Goal: Obtain resource: Download file/media

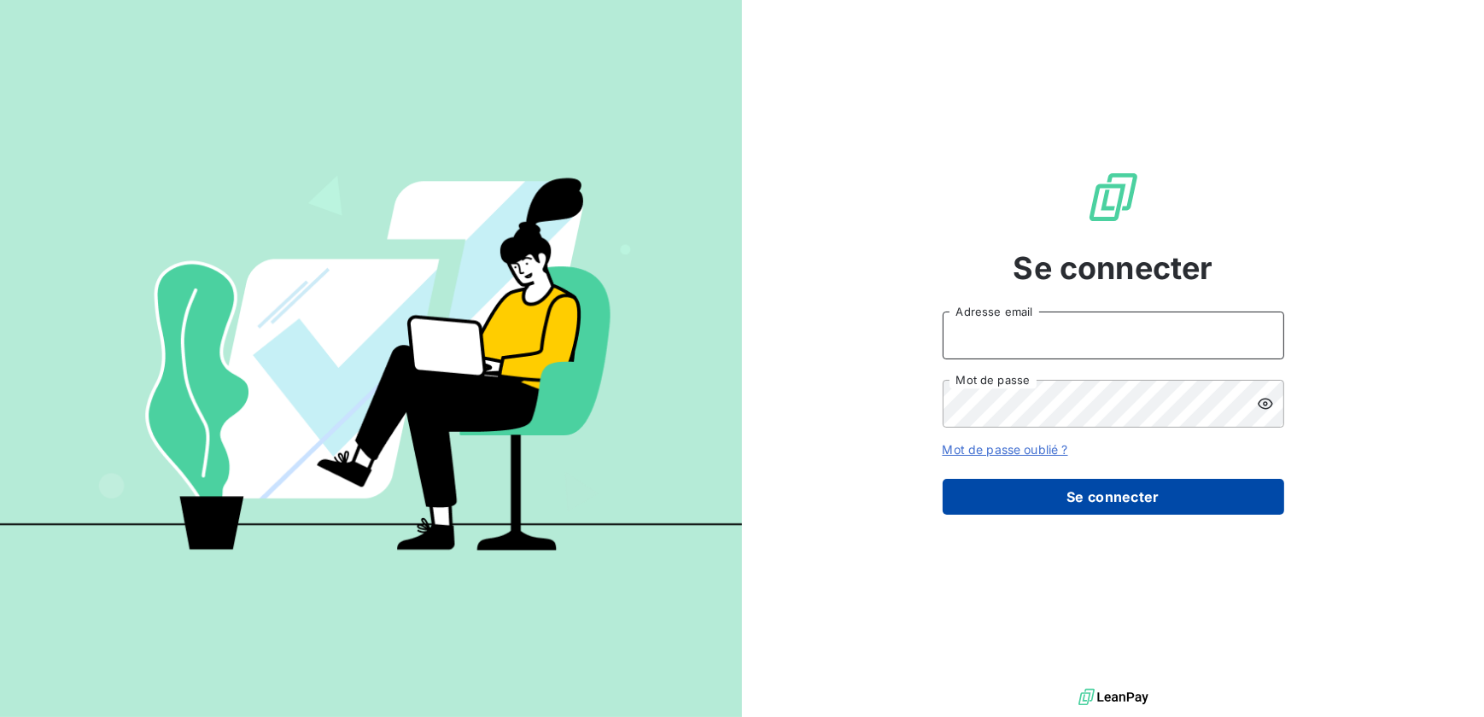
type input "[EMAIL_ADDRESS][DOMAIN_NAME]"
click at [1093, 489] on button "Se connecter" at bounding box center [1114, 497] width 342 height 36
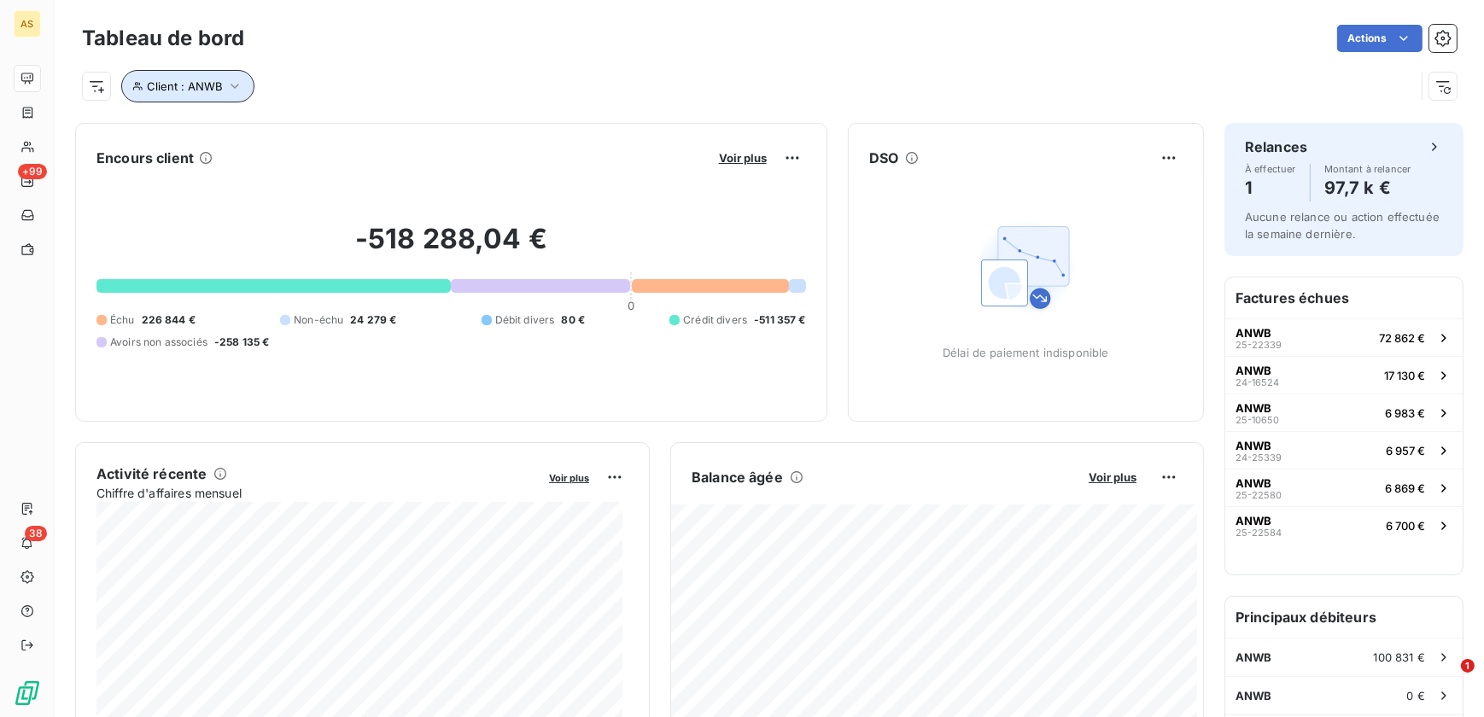
click at [226, 89] on icon "button" at bounding box center [234, 86] width 17 height 17
click at [102, 82] on html "AS +99 38 Tableau de bord Actions Client : ANWB Encours client Voir plus -518 2…" at bounding box center [742, 358] width 1484 height 717
click at [97, 91] on html "AS +99 38 Tableau de bord Actions Client : ANWB Encours client Voir plus -518 2…" at bounding box center [742, 358] width 1484 height 717
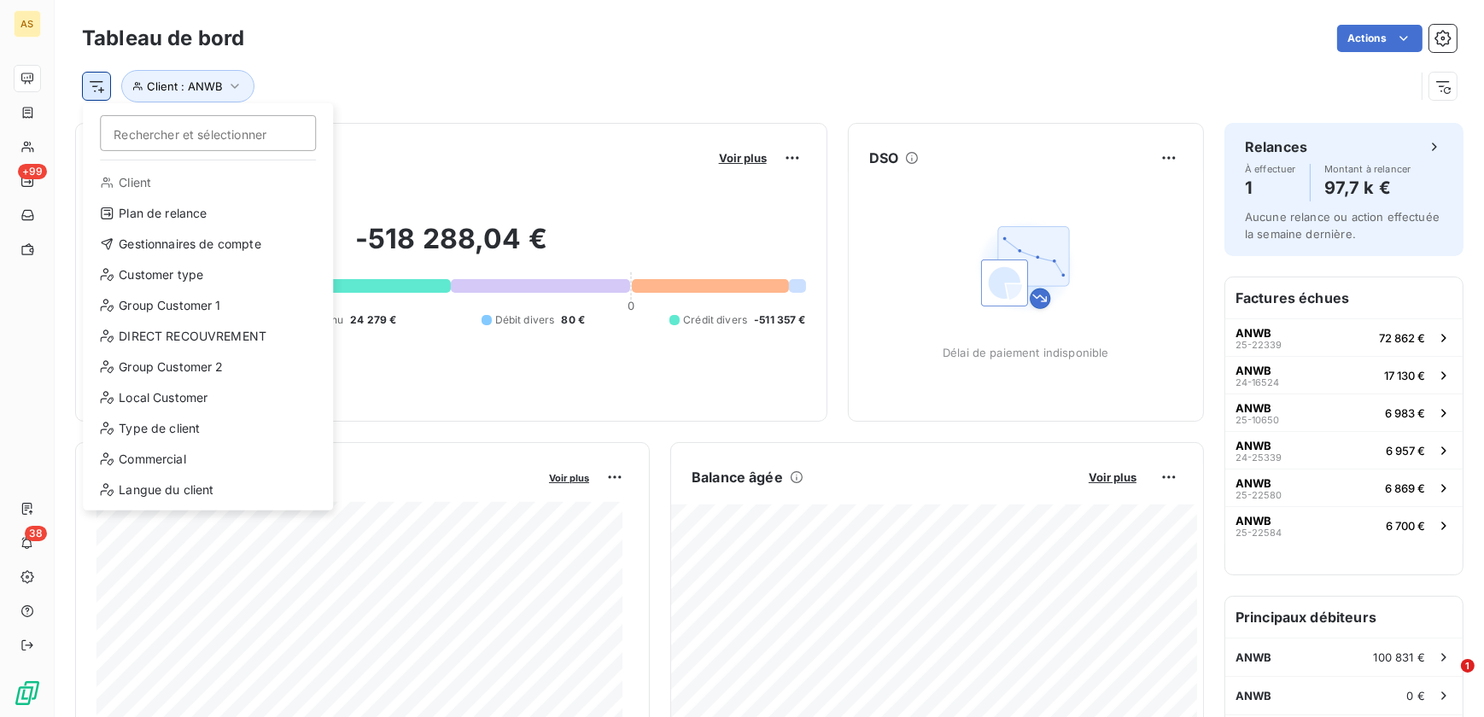
click at [96, 79] on html "AS +99 38 Tableau de bord Actions Rechercher et sélectionner Client Plan de rel…" at bounding box center [742, 358] width 1484 height 717
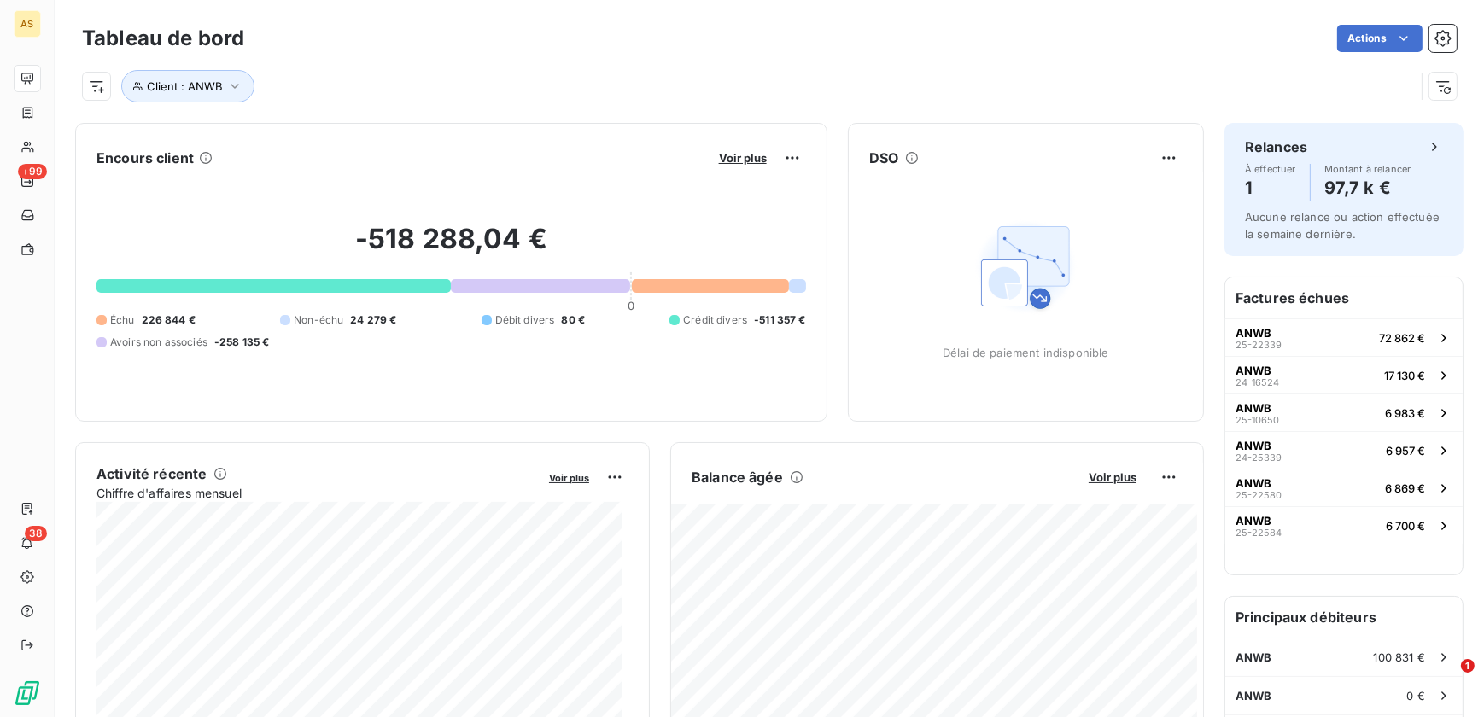
click at [430, 67] on html "AS +99 38 Tableau de bord Actions Client : ANWB Encours client Voir plus -518 2…" at bounding box center [742, 358] width 1484 height 717
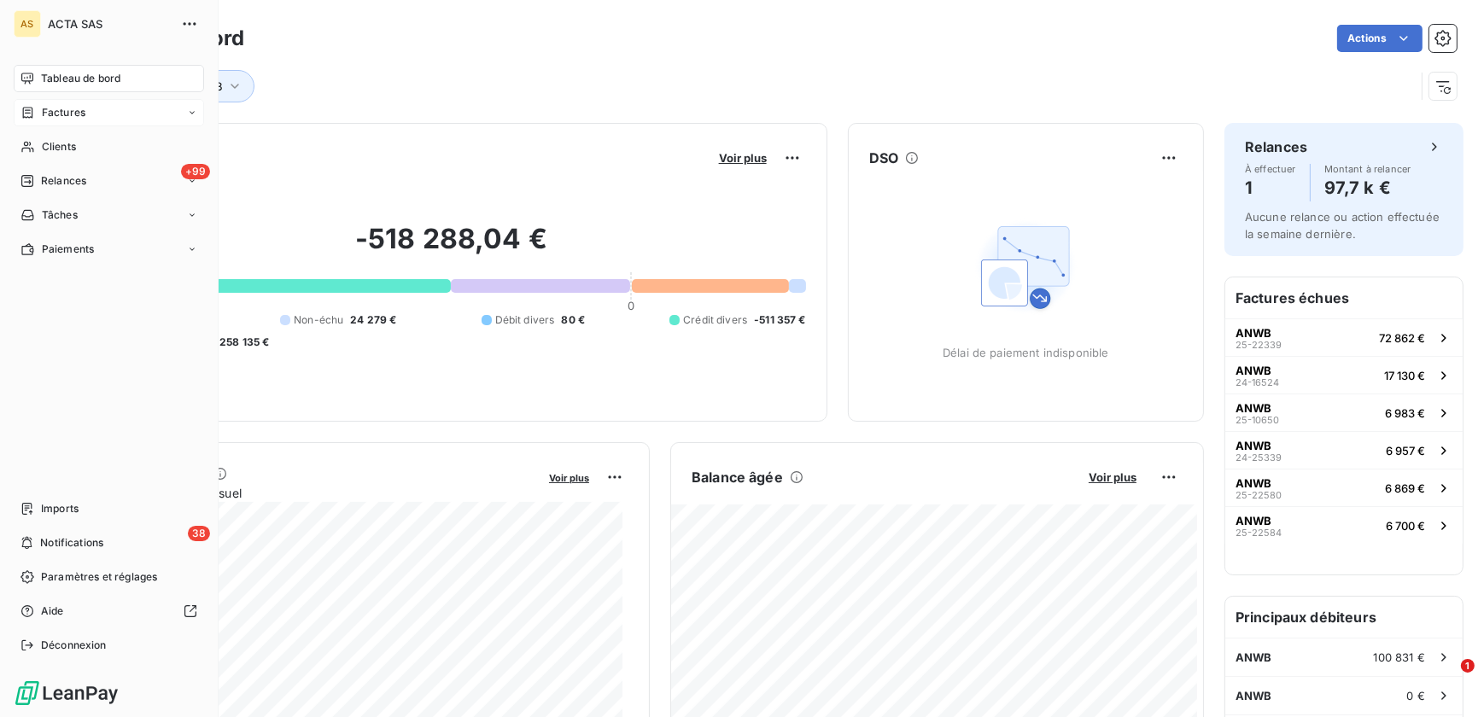
click at [86, 117] on div "Factures" at bounding box center [109, 112] width 190 height 27
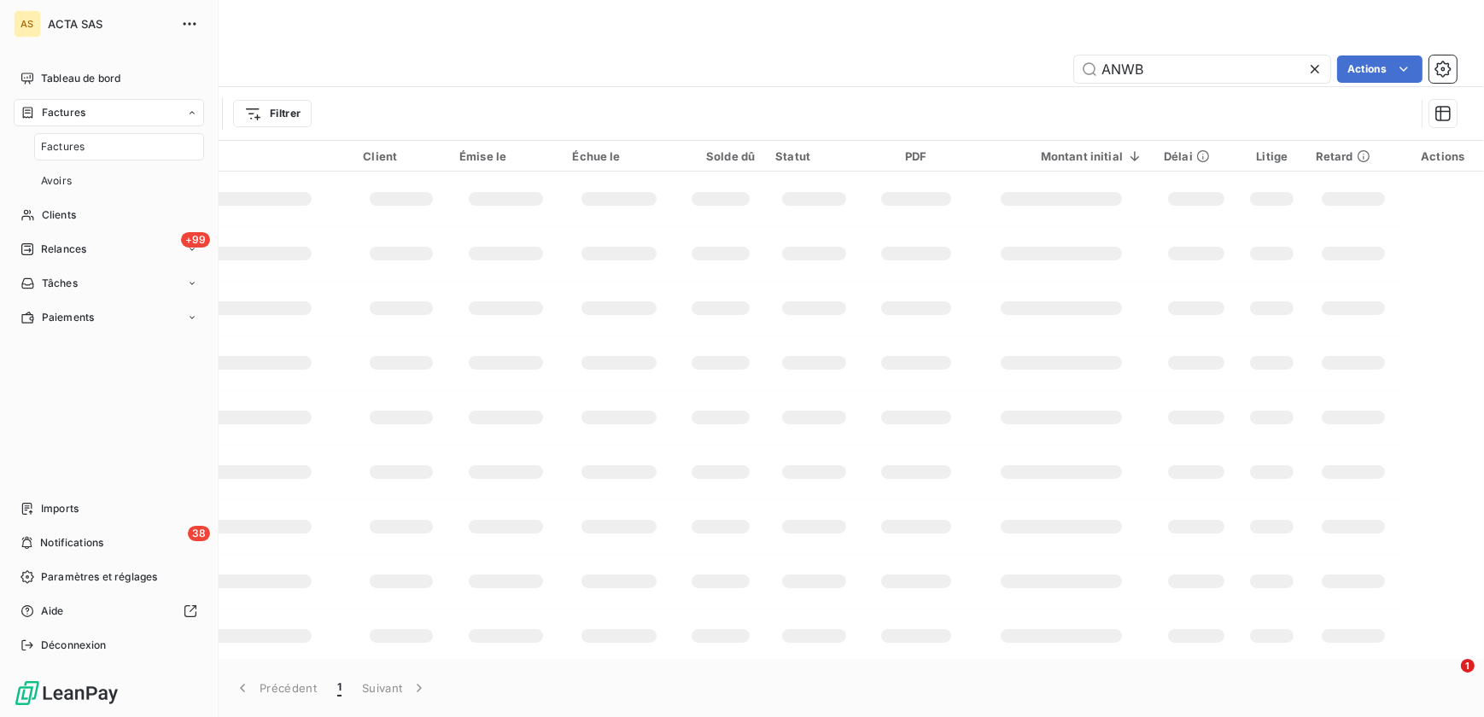
click at [97, 145] on div "Factures" at bounding box center [119, 146] width 170 height 27
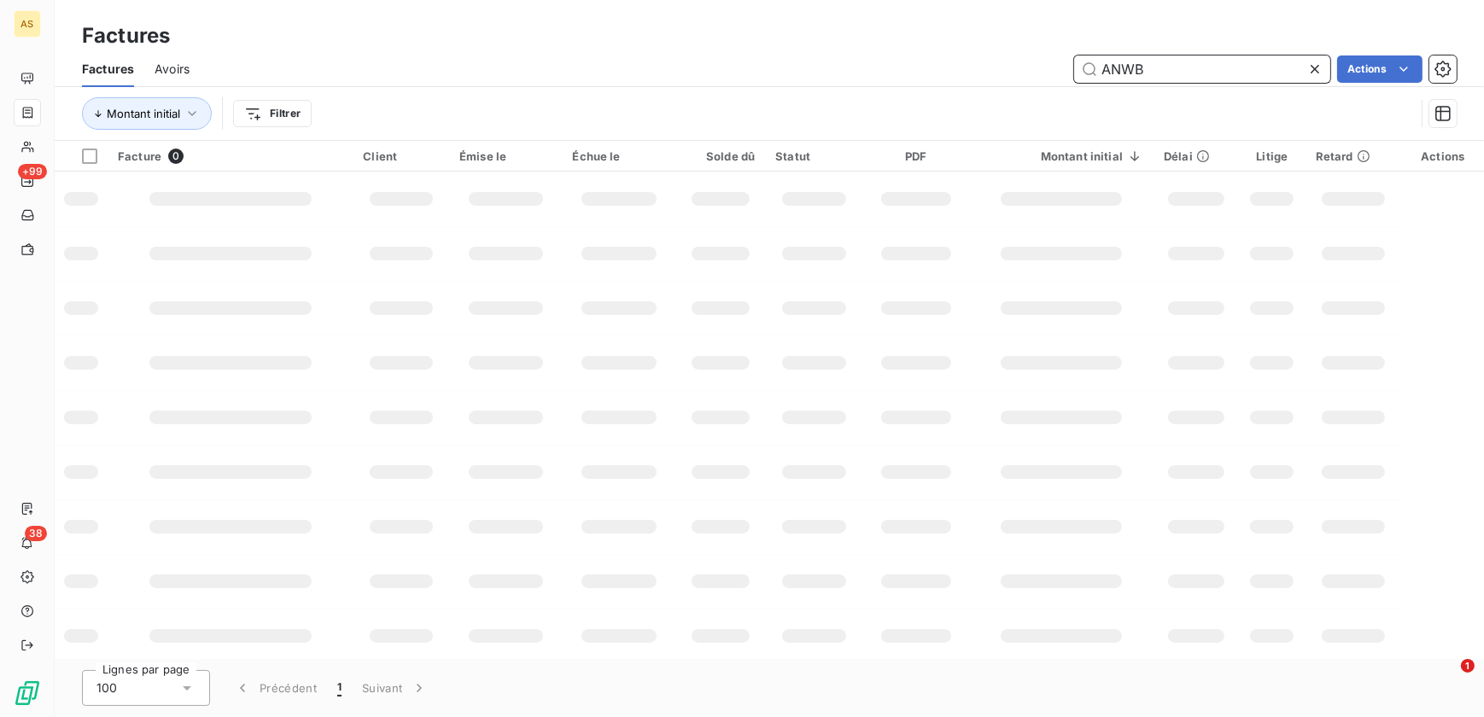
drag, startPoint x: 1174, startPoint y: 68, endPoint x: 1014, endPoint y: 62, distance: 160.6
click at [1014, 62] on div "ANWB Actions" at bounding box center [833, 69] width 1247 height 27
type input "VERLINGUE"
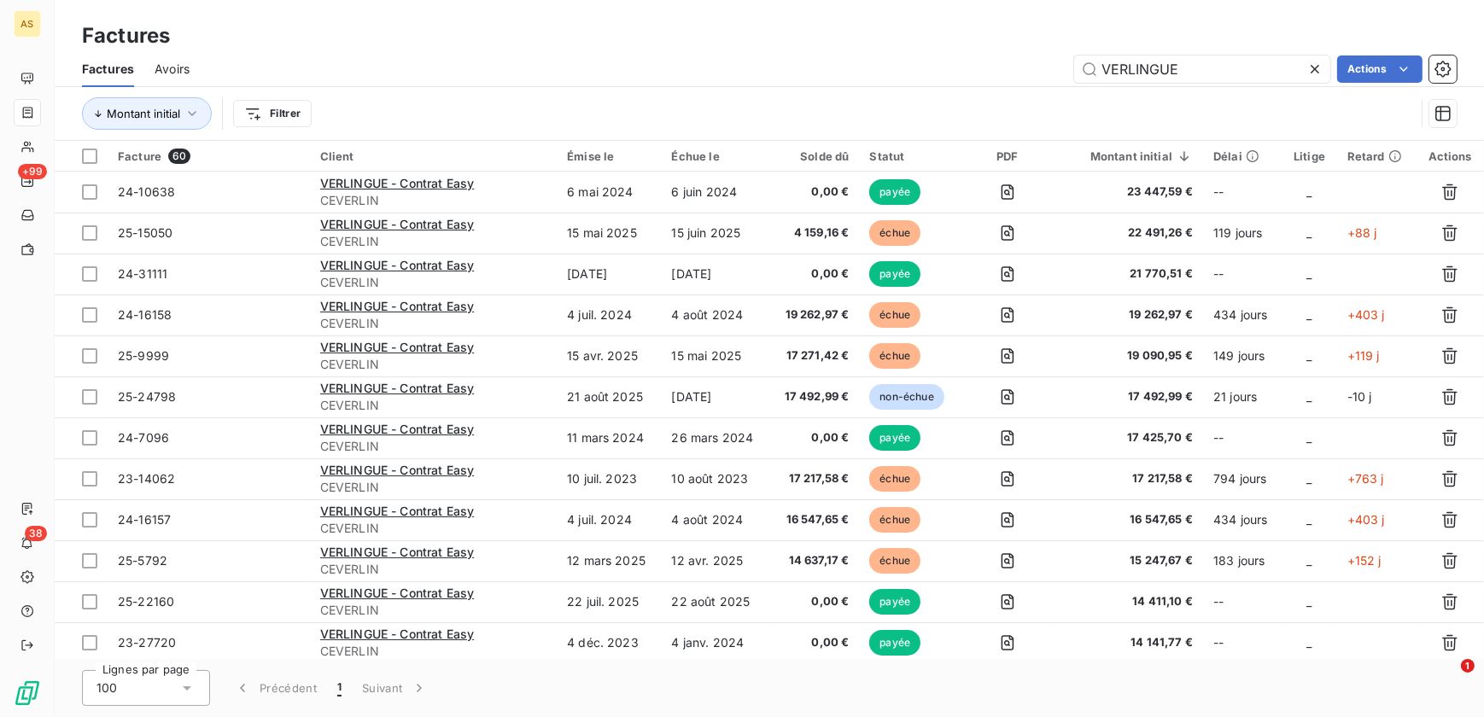
click at [1317, 68] on icon at bounding box center [1314, 69] width 17 height 17
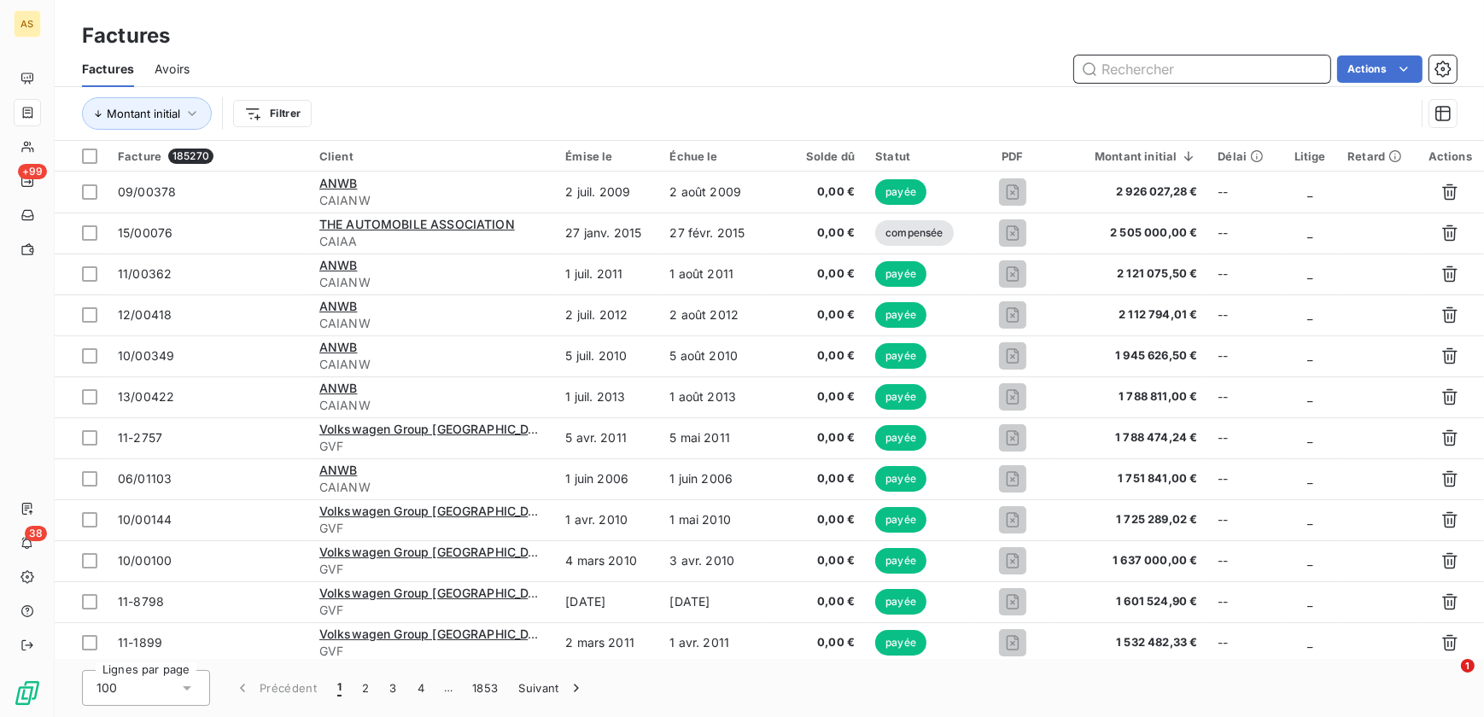
click at [1122, 71] on input "text" at bounding box center [1202, 69] width 256 height 27
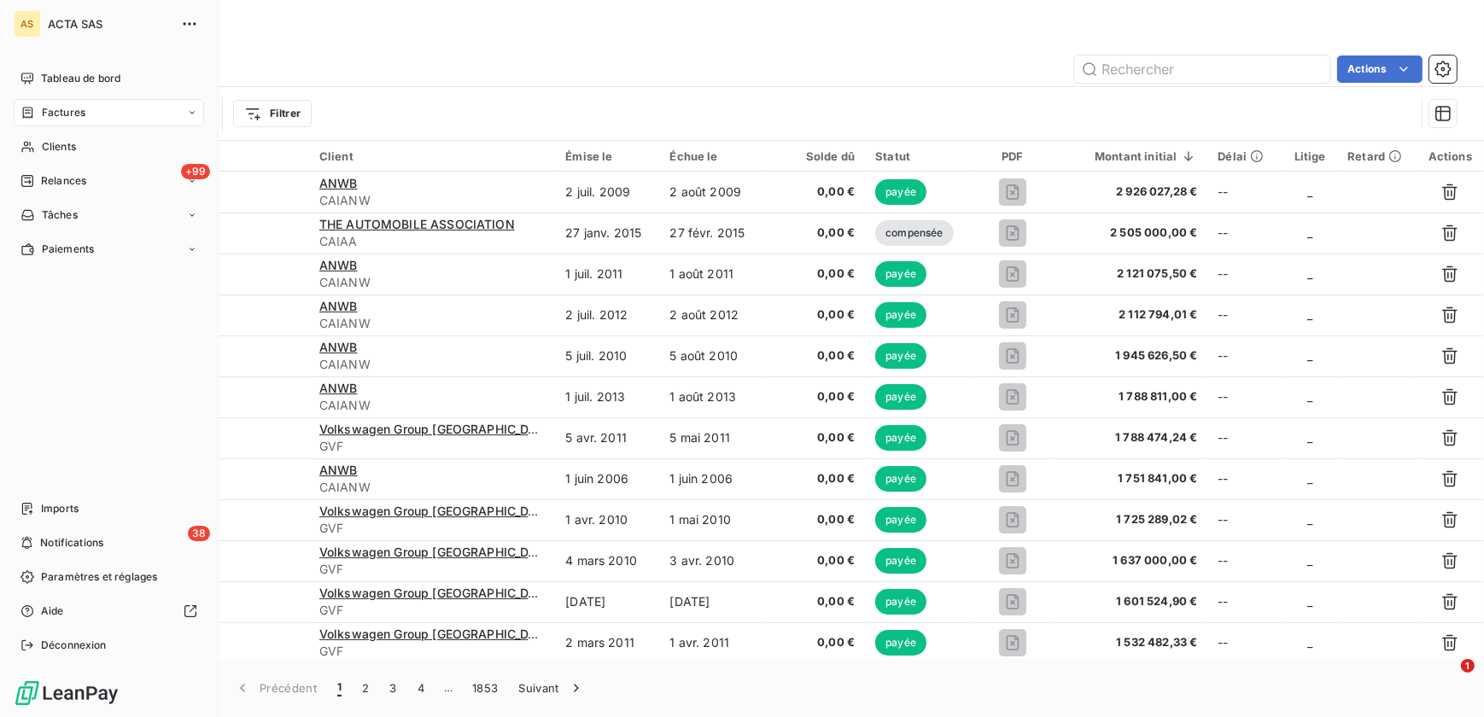
click at [40, 112] on div "Factures" at bounding box center [52, 112] width 65 height 15
click at [78, 148] on span "Factures" at bounding box center [63, 146] width 44 height 15
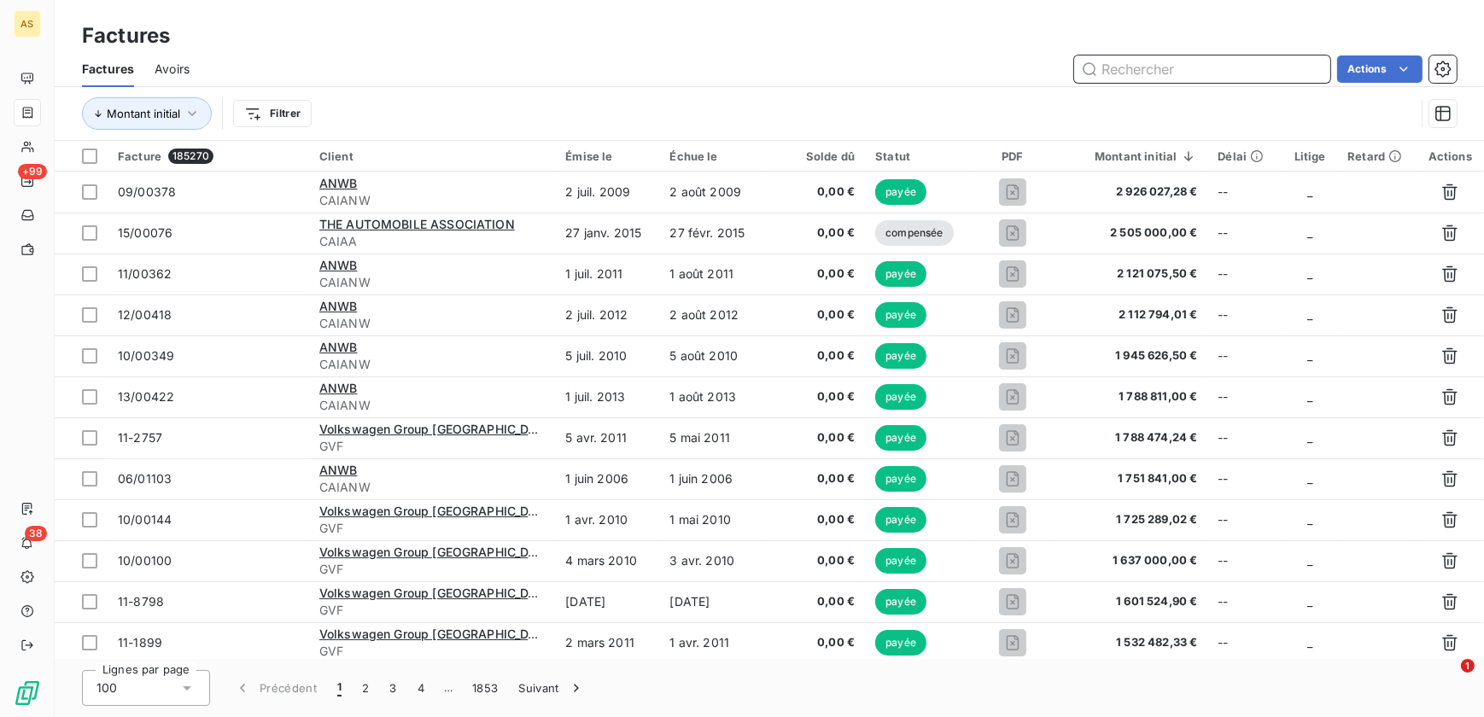
click at [1143, 79] on input "text" at bounding box center [1202, 69] width 256 height 27
type input "Verlingue"
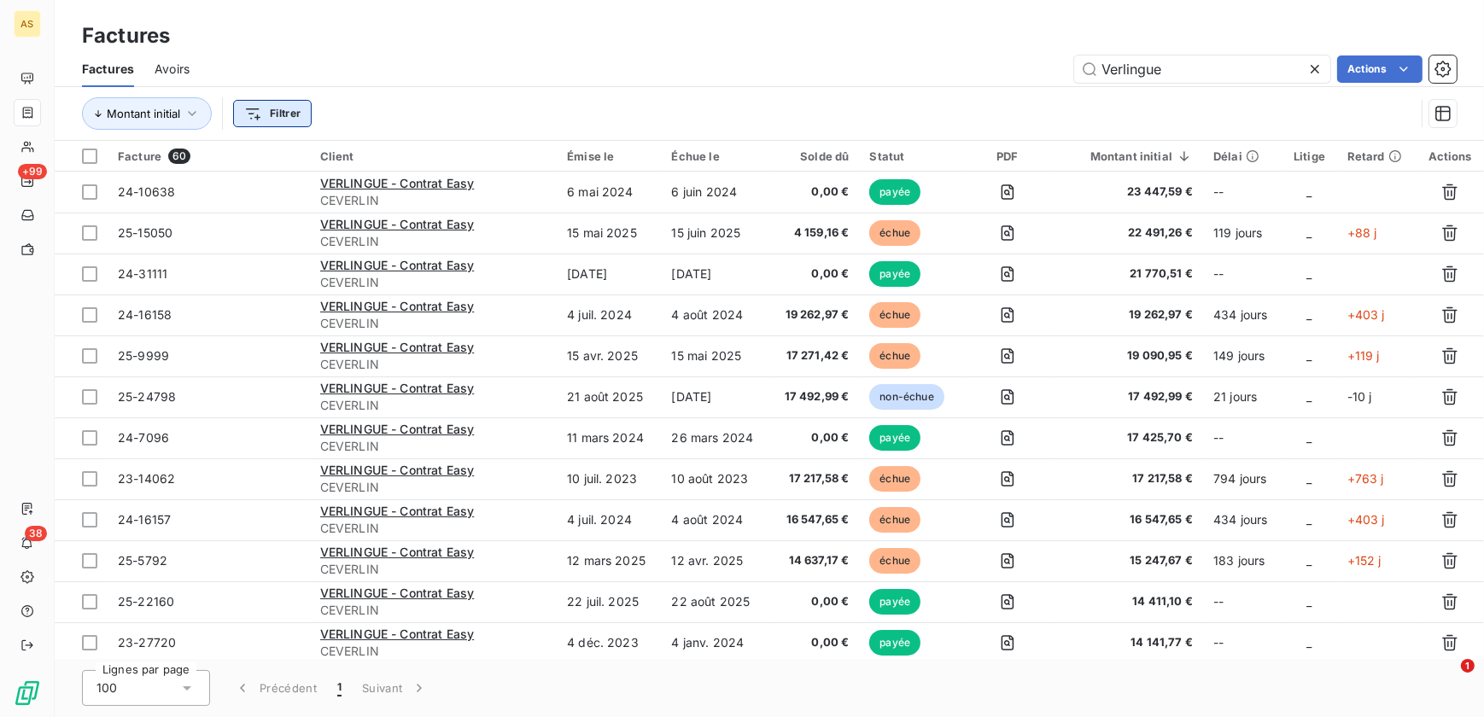
click at [299, 119] on html "AS +99 38 Factures Factures Avoirs Verlingue Actions Montant initial Filtrer Fa…" at bounding box center [742, 358] width 1484 height 717
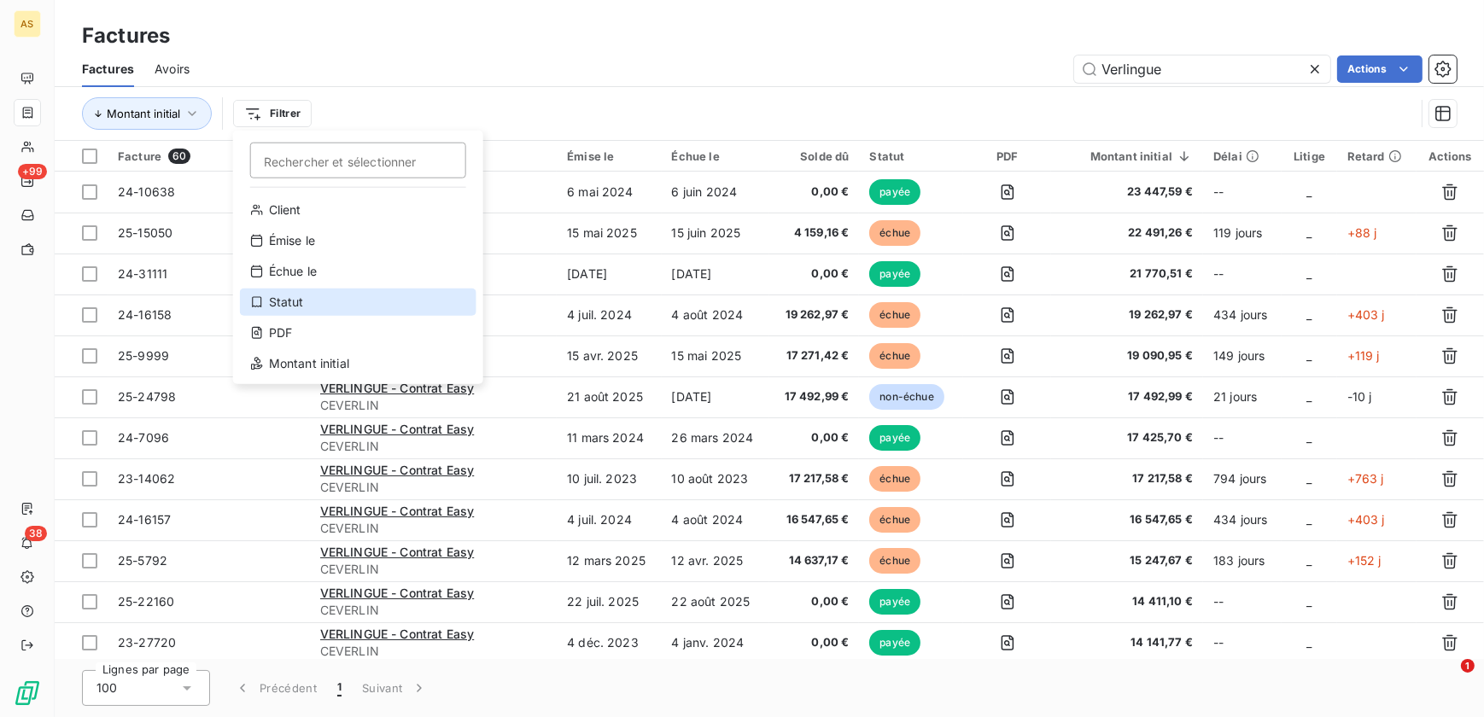
click at [333, 301] on div "Statut" at bounding box center [358, 302] width 237 height 27
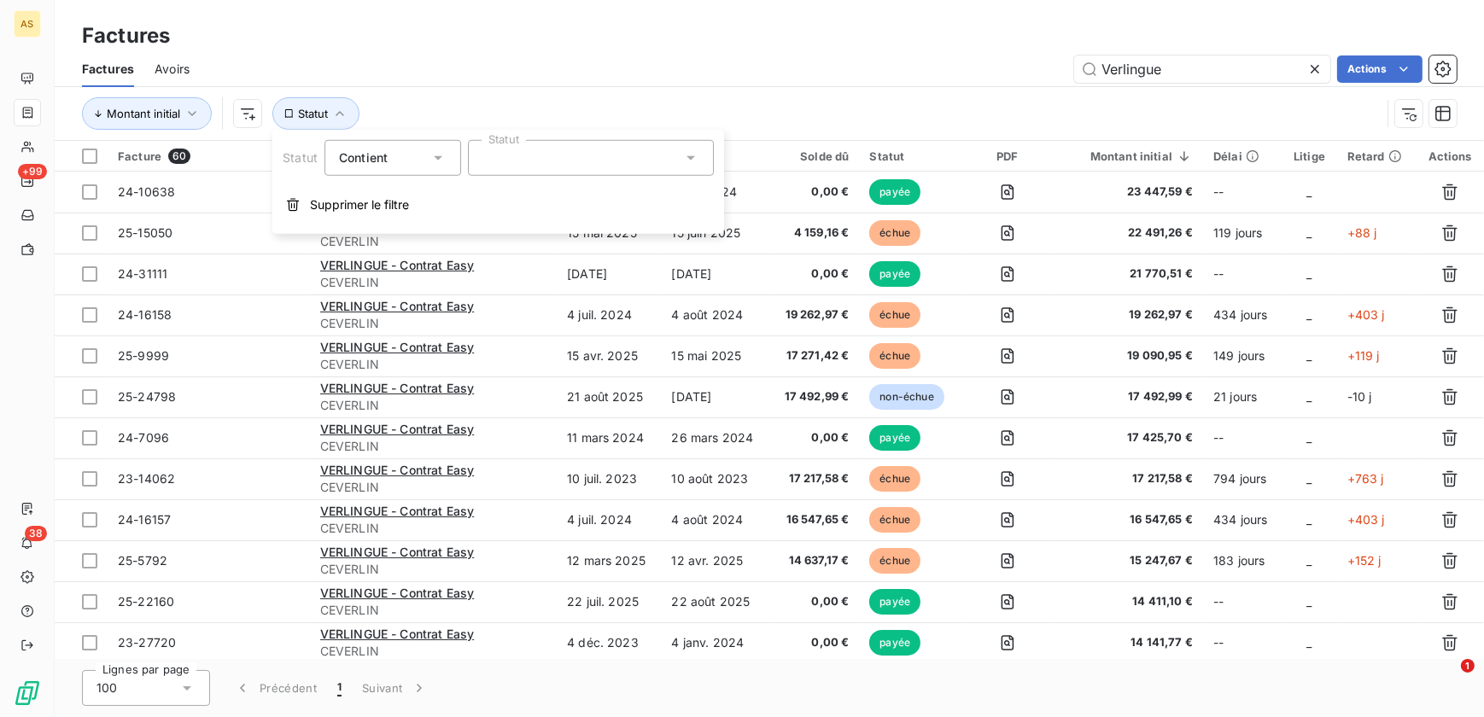
click at [593, 171] on div at bounding box center [591, 158] width 246 height 36
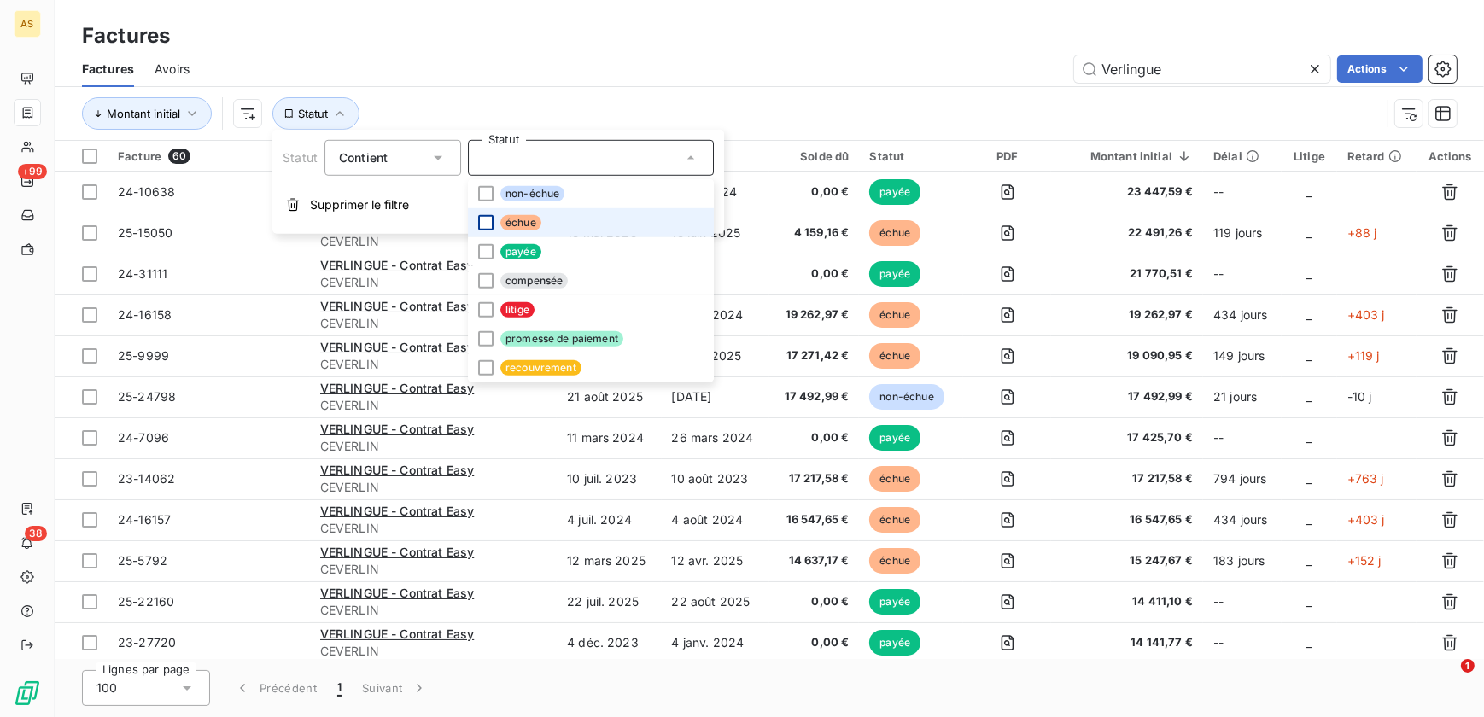
click at [483, 224] on div at bounding box center [485, 222] width 15 height 15
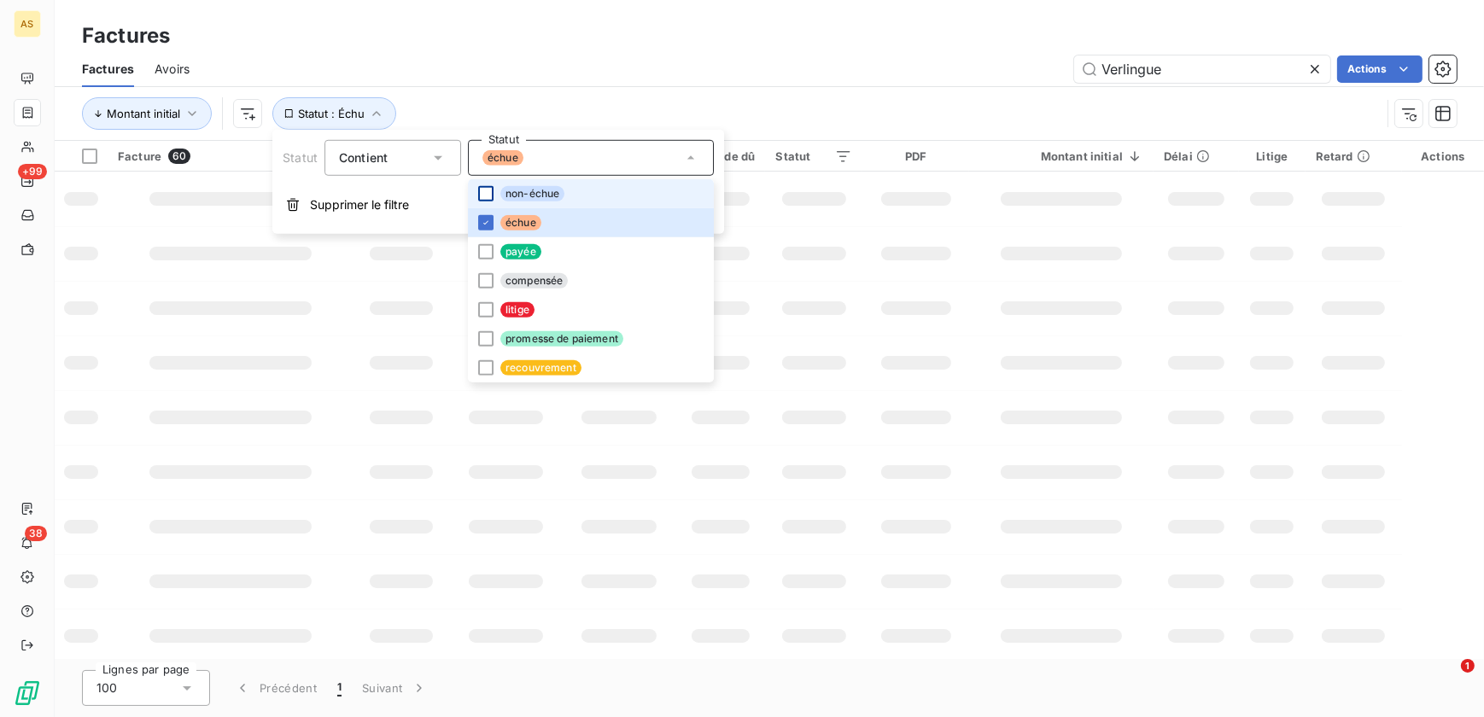
click at [487, 196] on div at bounding box center [485, 193] width 15 height 15
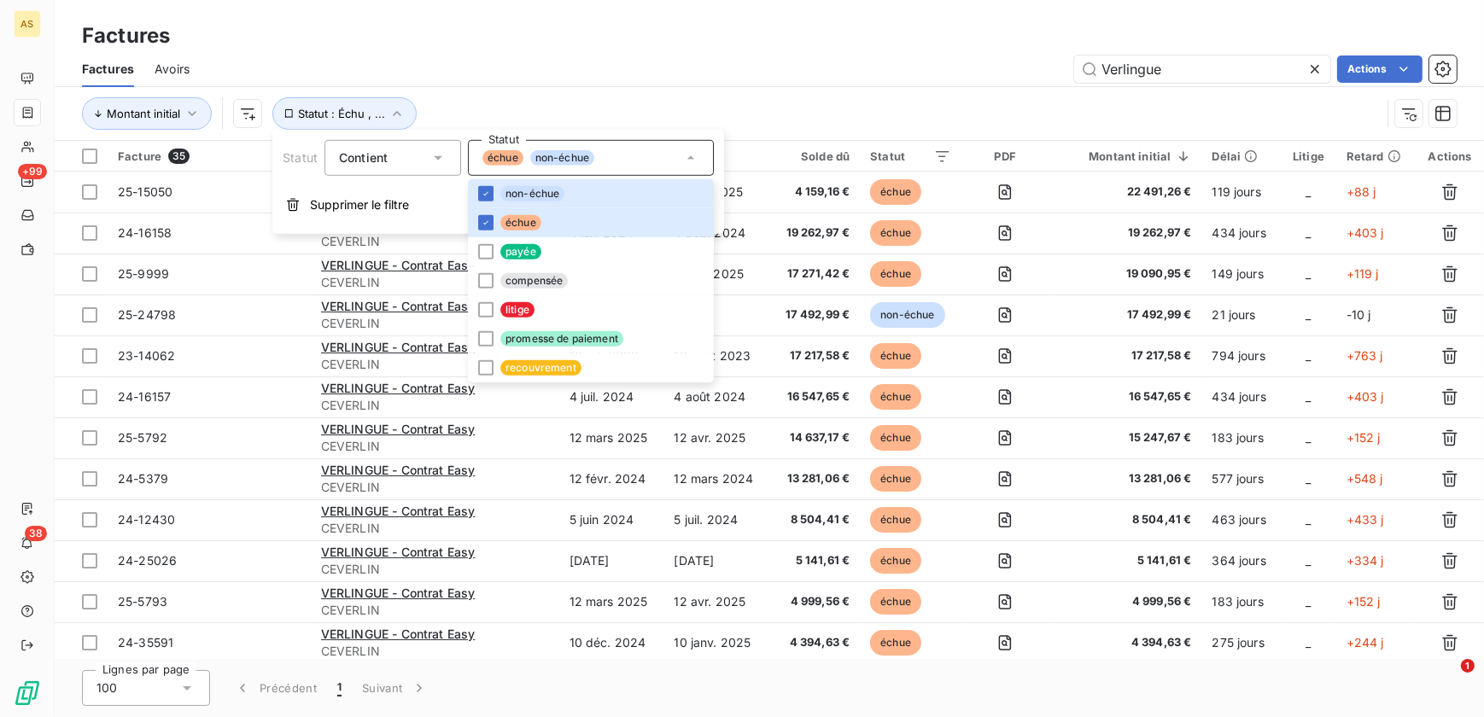
click at [582, 74] on div "Verlingue Actions" at bounding box center [833, 69] width 1247 height 27
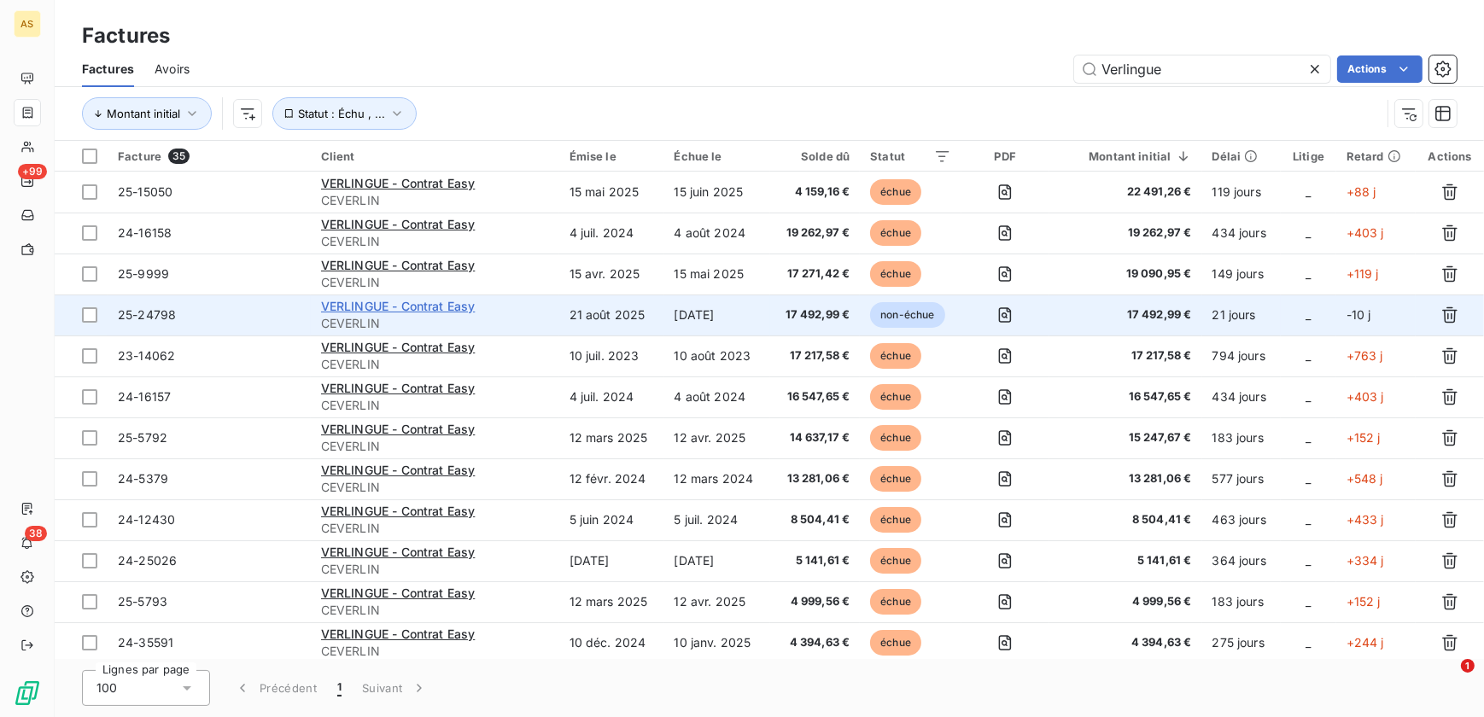
click at [437, 303] on span "VERLINGUE - Contrat Easy" at bounding box center [398, 306] width 155 height 15
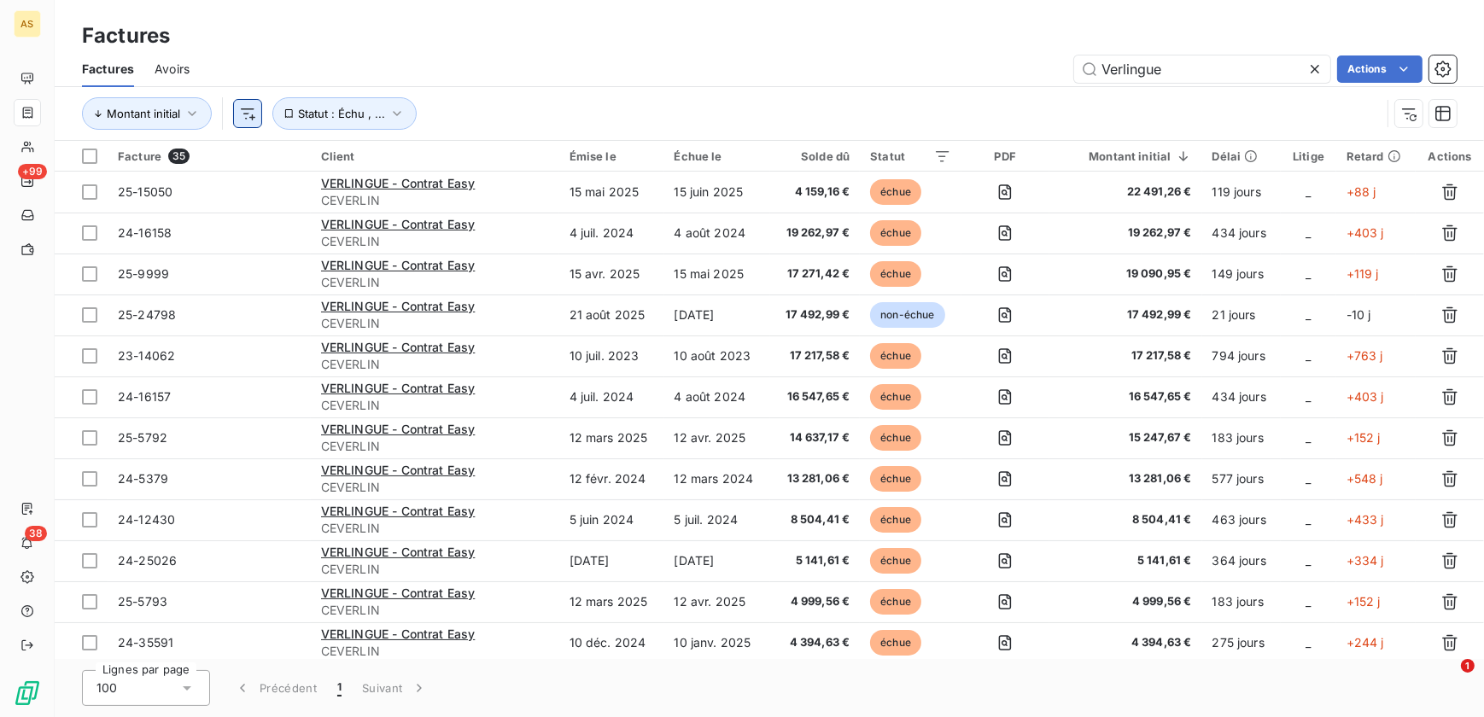
click at [239, 115] on html "AS +99 38 Factures Factures Avoirs Verlingue Actions Montant initial Statut : É…" at bounding box center [742, 358] width 1484 height 717
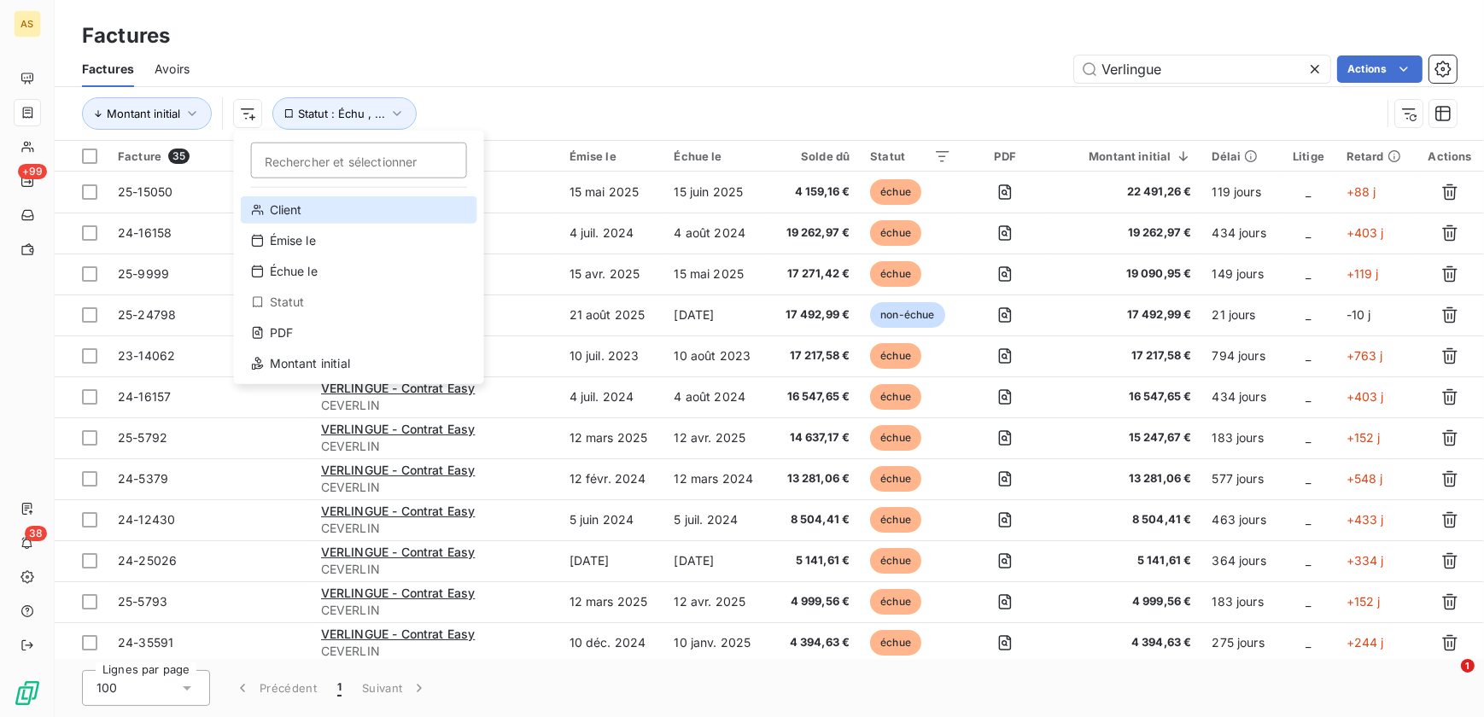
click at [288, 203] on div "Client" at bounding box center [359, 209] width 237 height 27
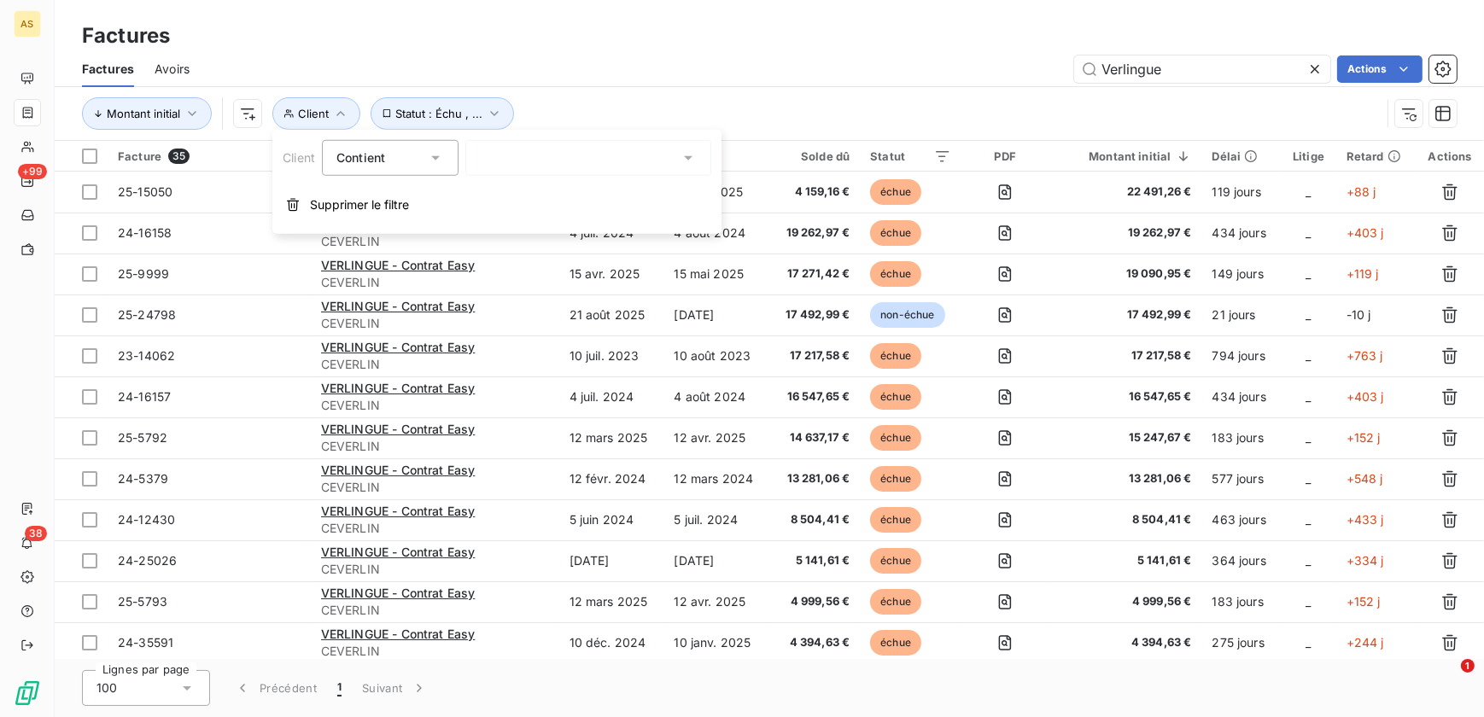
click at [499, 149] on div at bounding box center [588, 158] width 246 height 36
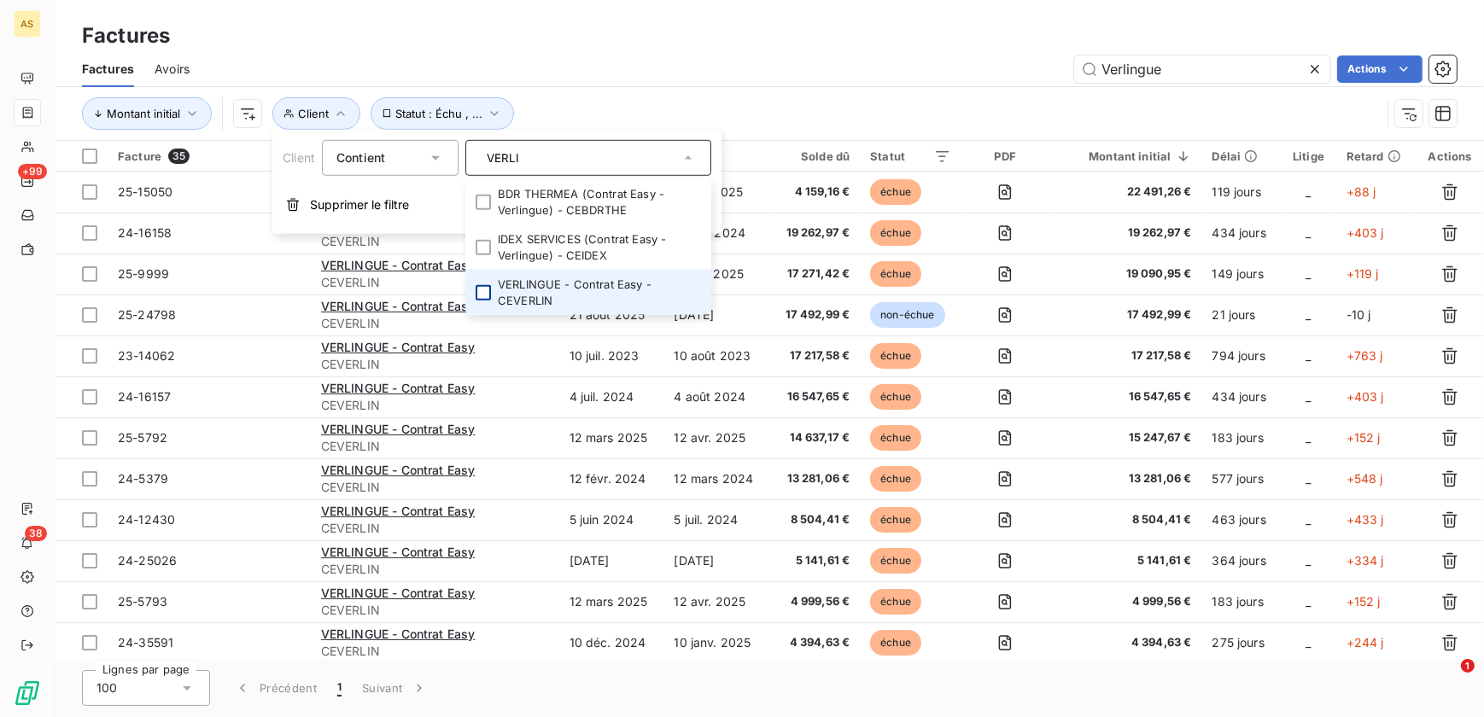
type input "VERLI"
click at [484, 291] on div at bounding box center [483, 292] width 15 height 15
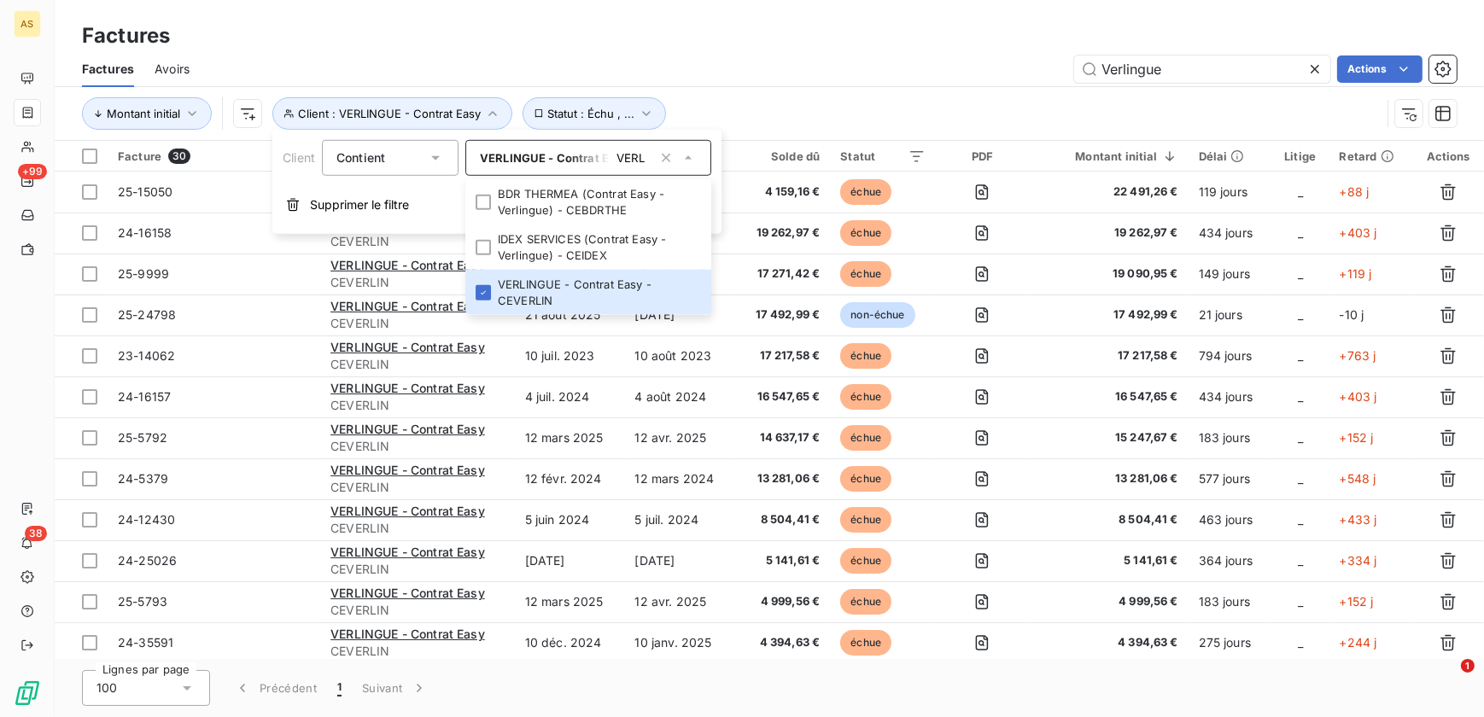
click at [749, 85] on div "Factures Avoirs Verlingue Actions" at bounding box center [769, 69] width 1429 height 36
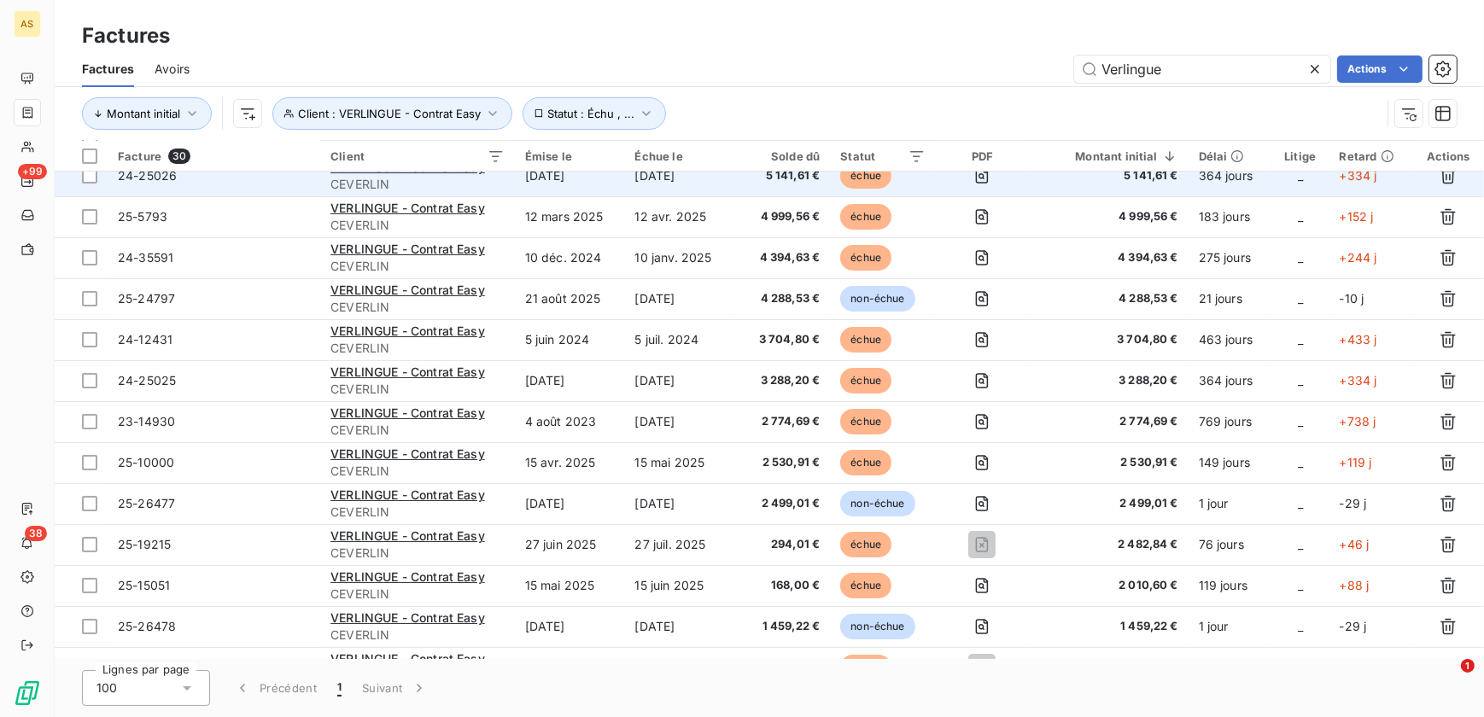
scroll to position [388, 0]
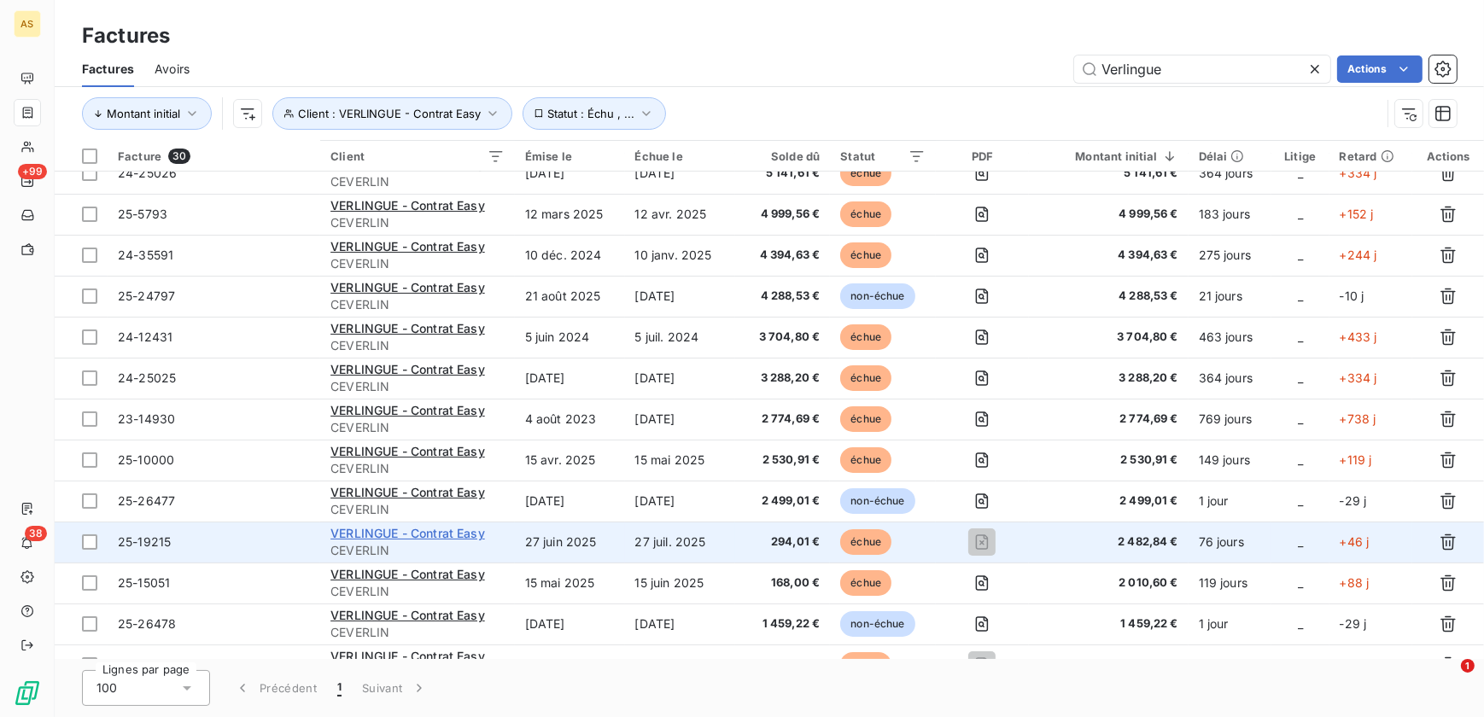
click at [472, 535] on span "VERLINGUE - Contrat Easy" at bounding box center [407, 533] width 155 height 15
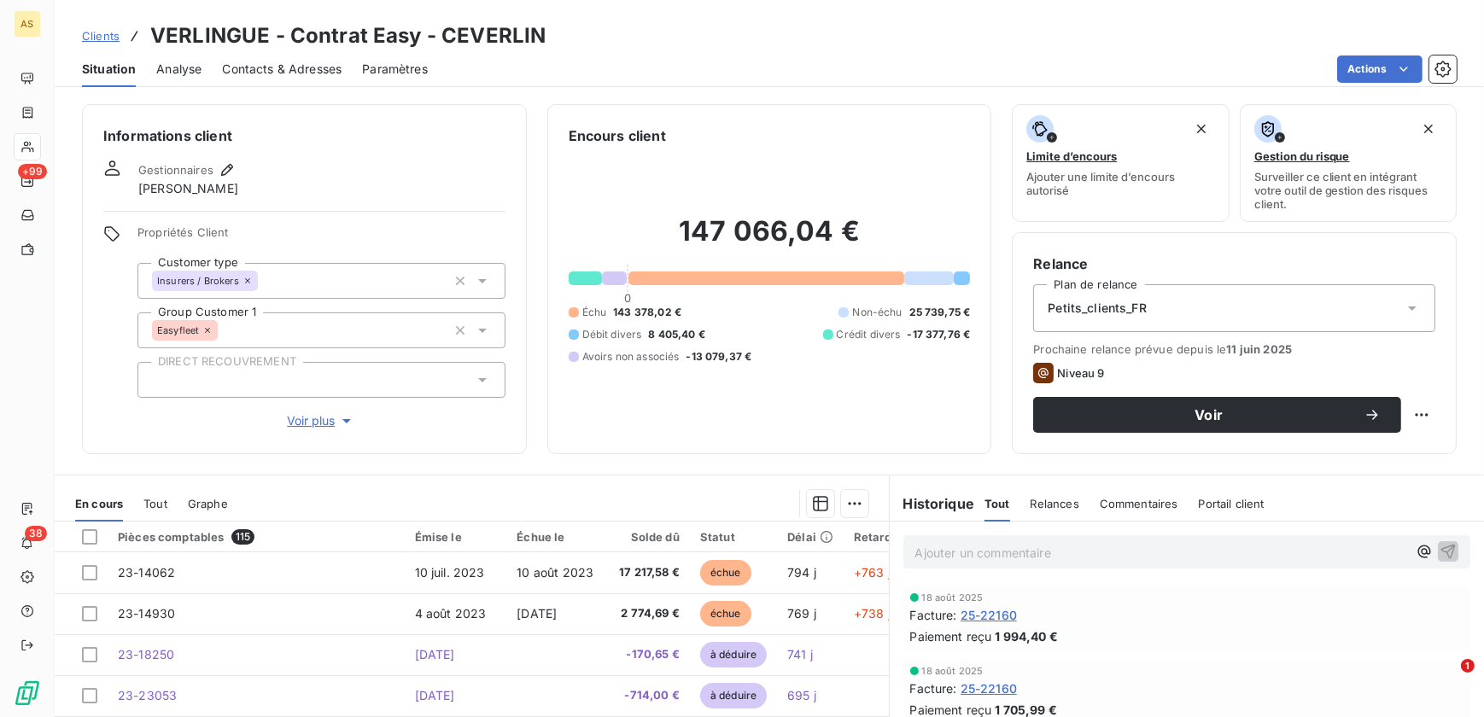
click at [115, 38] on span "Clients" at bounding box center [101, 36] width 38 height 14
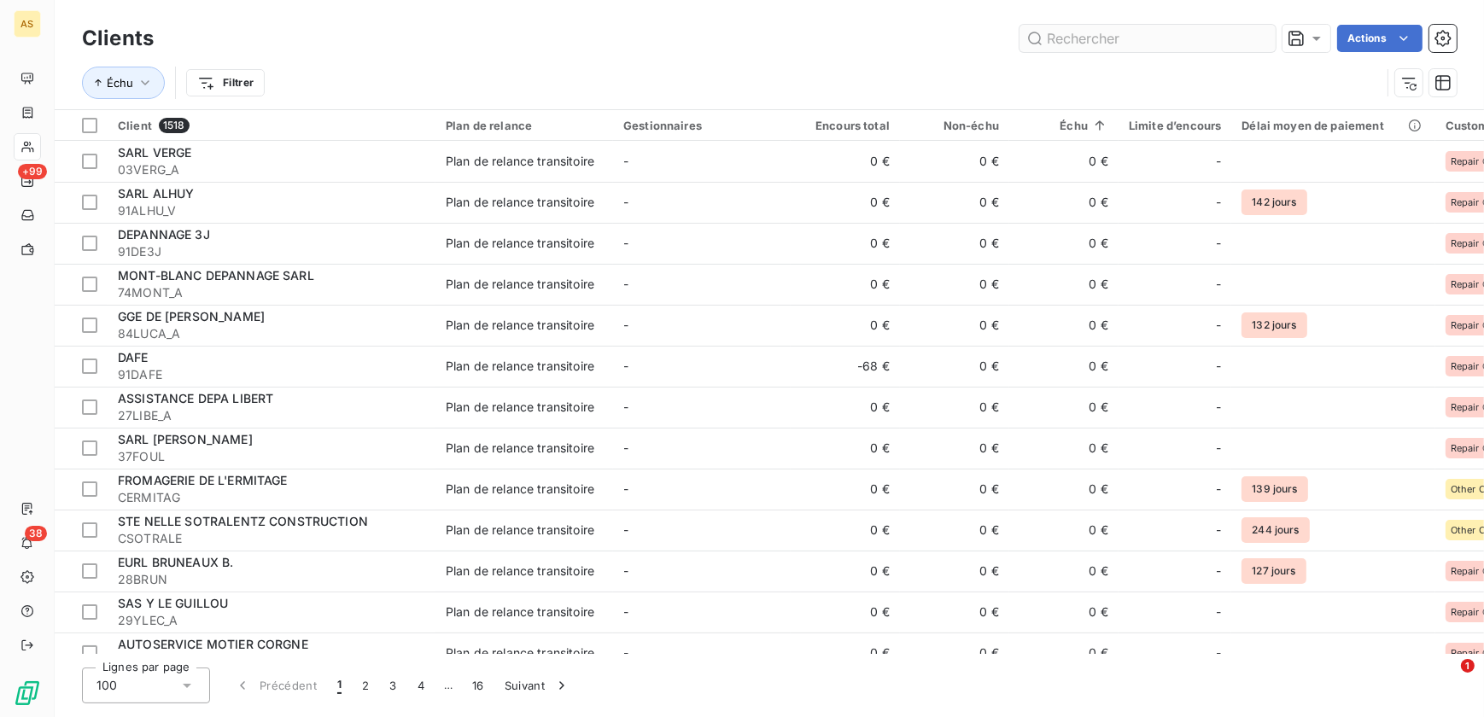
click at [1106, 40] on input "text" at bounding box center [1148, 38] width 256 height 27
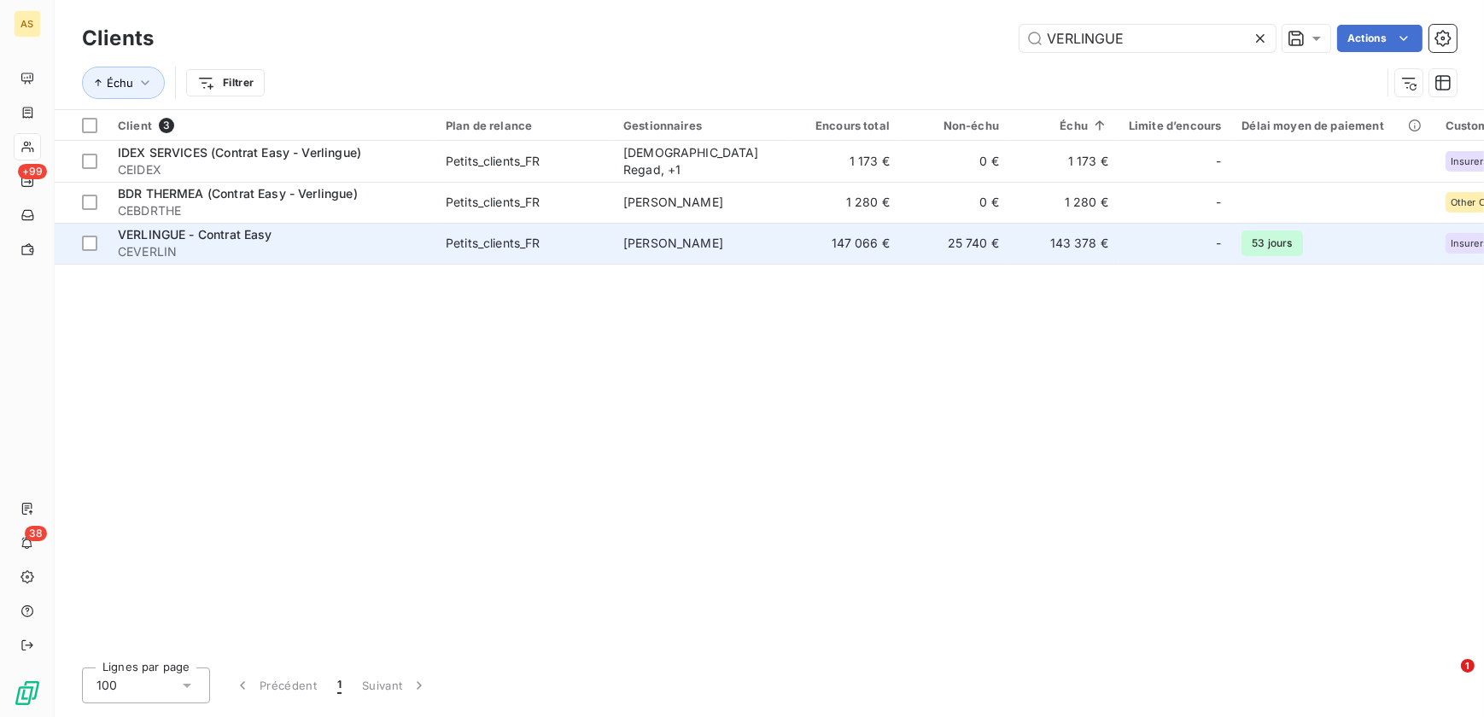
type input "VERLINGUE"
click at [240, 234] on span "VERLINGUE - Contrat Easy" at bounding box center [195, 234] width 155 height 15
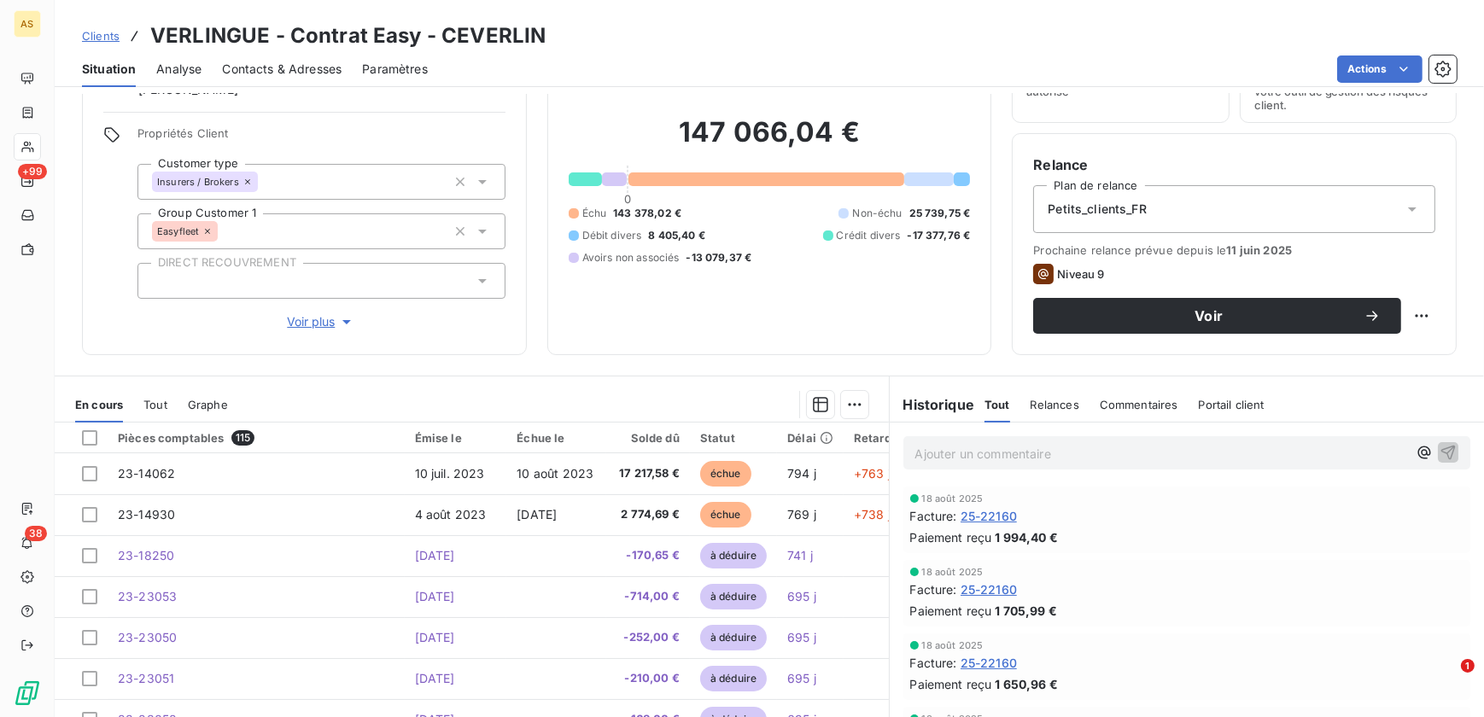
scroll to position [184, 0]
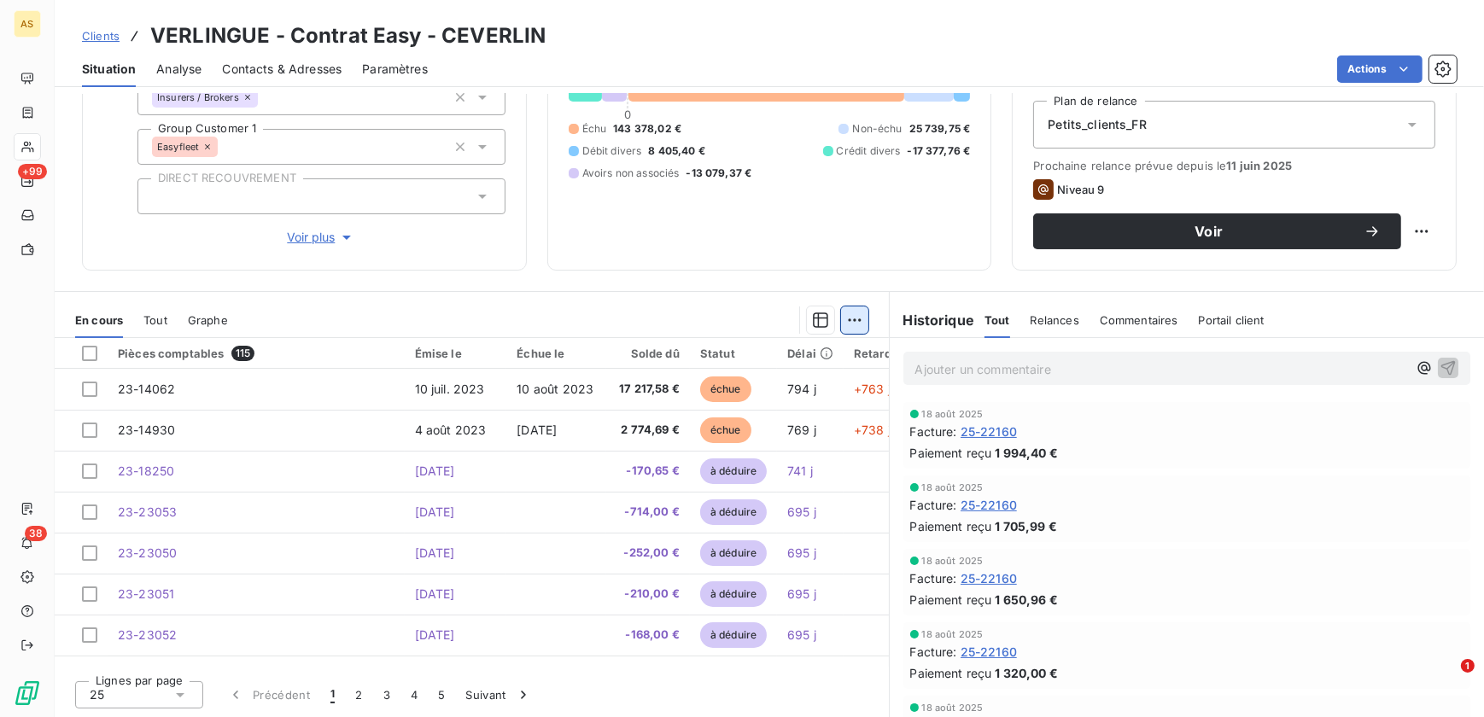
click at [845, 321] on html "AS +99 38 Clients VERLINGUE - Contrat Easy - CEVERLIN Situation Analyse Contact…" at bounding box center [742, 358] width 1484 height 717
click at [869, 243] on html "AS +99 38 Clients VERLINGUE - Contrat Easy - CEVERLIN Situation Analyse Contact…" at bounding box center [742, 358] width 1484 height 717
click at [1364, 70] on html "AS +99 38 Clients VERLINGUE - Contrat Easy - CEVERLIN Situation Analyse Contact…" at bounding box center [742, 358] width 1484 height 717
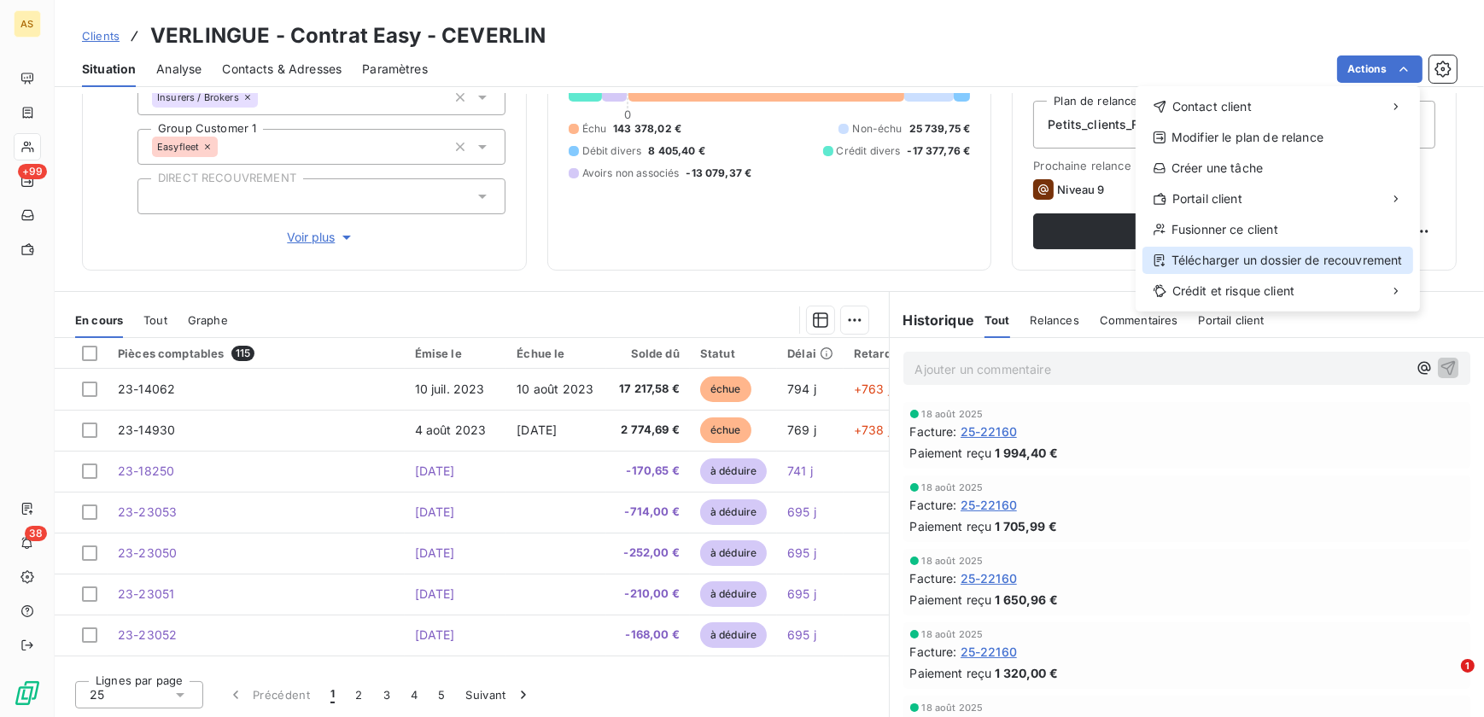
click at [1319, 261] on div "Télécharger un dossier de recouvrement" at bounding box center [1278, 260] width 271 height 27
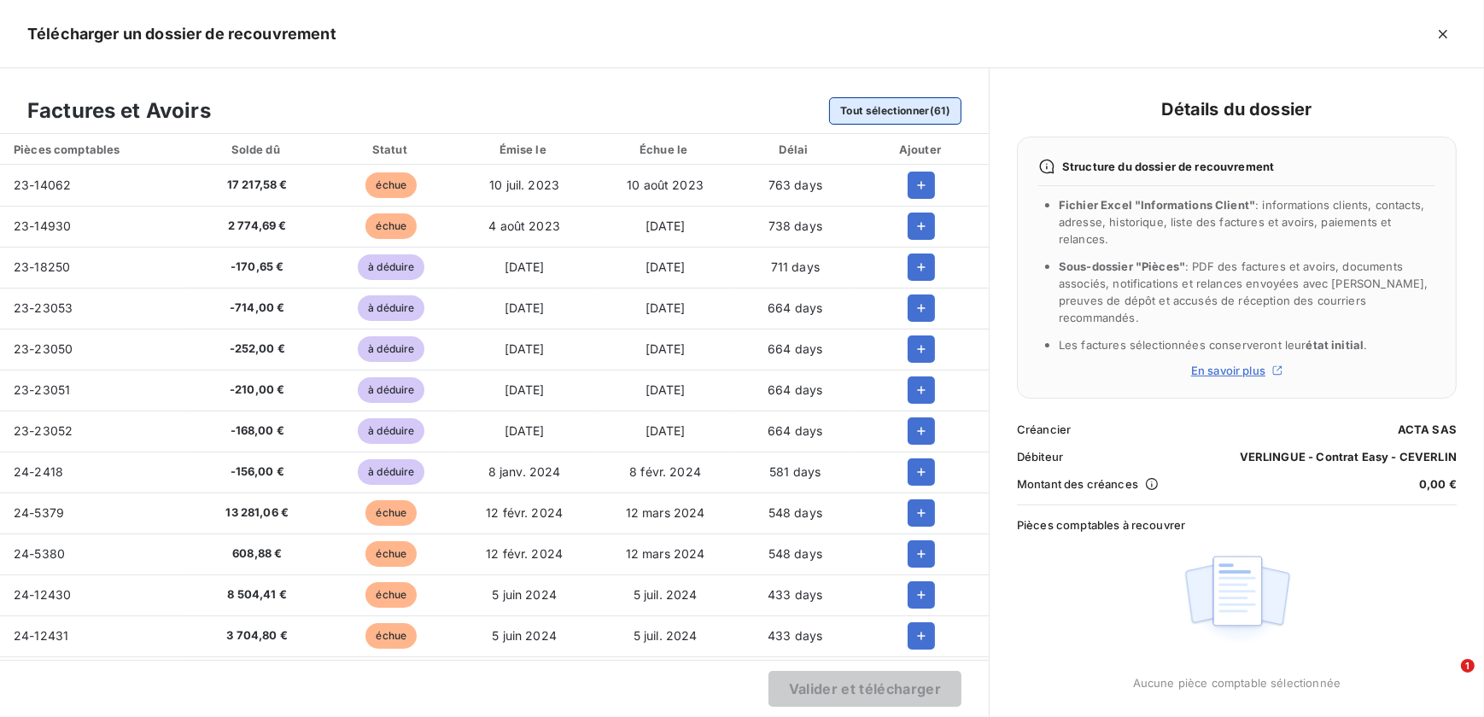
click at [903, 108] on button "Tout sélectionner (61)" at bounding box center [895, 110] width 132 height 27
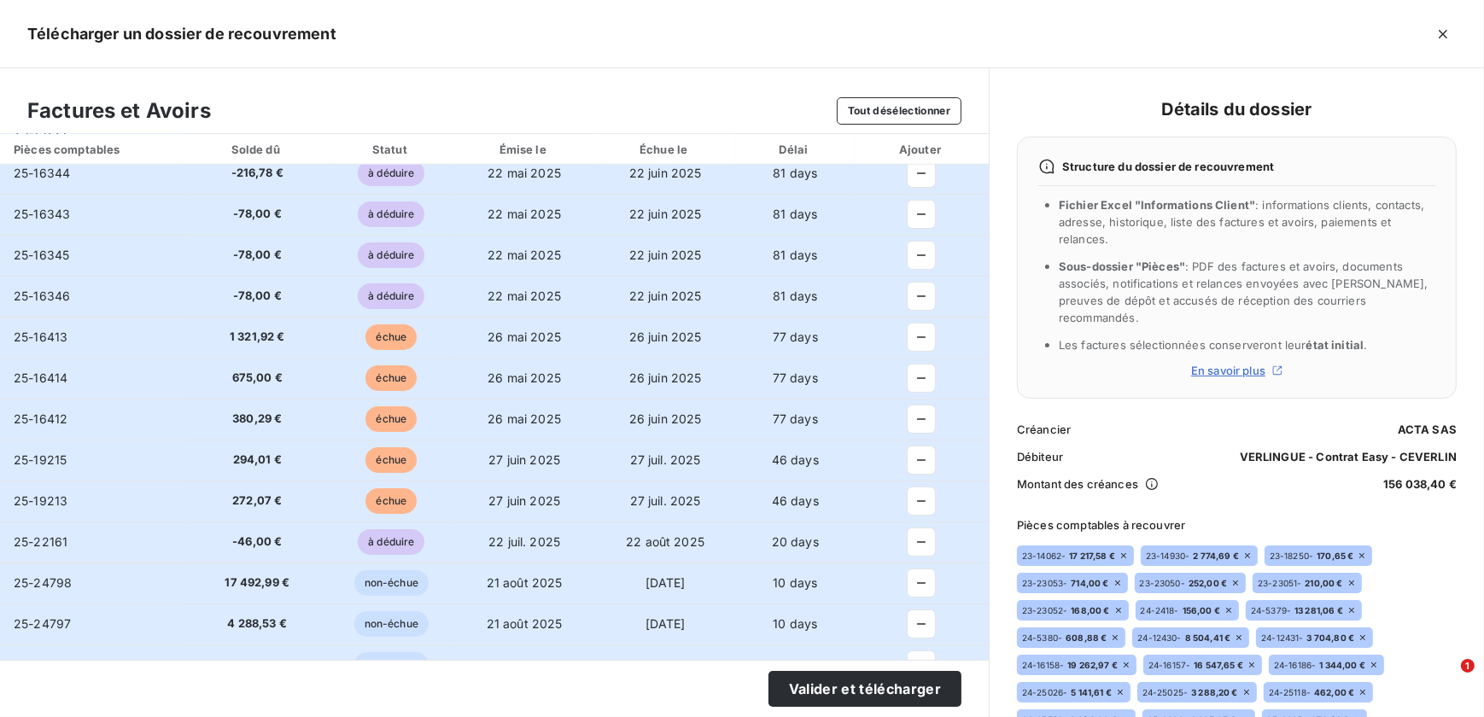
scroll to position [2005, 0]
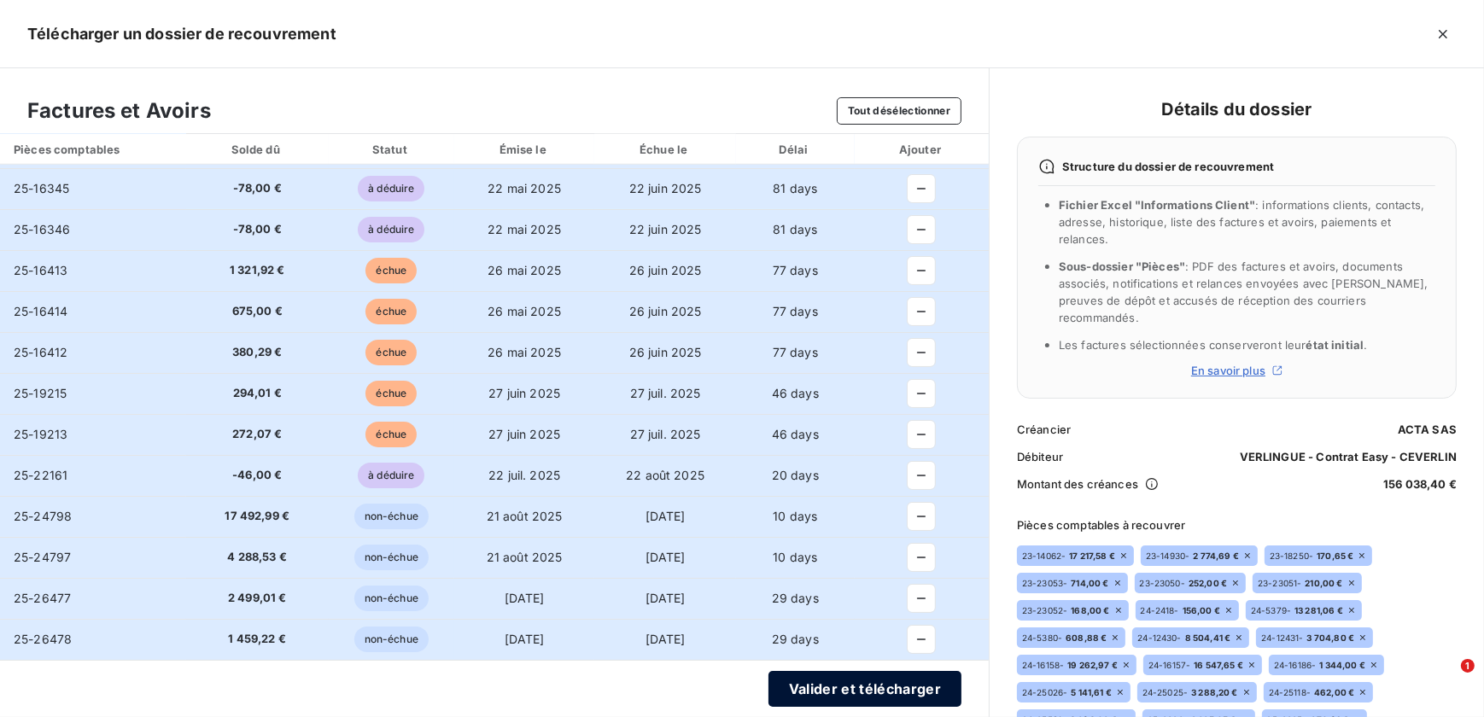
click at [828, 685] on button "Valider et télécharger" at bounding box center [865, 689] width 193 height 36
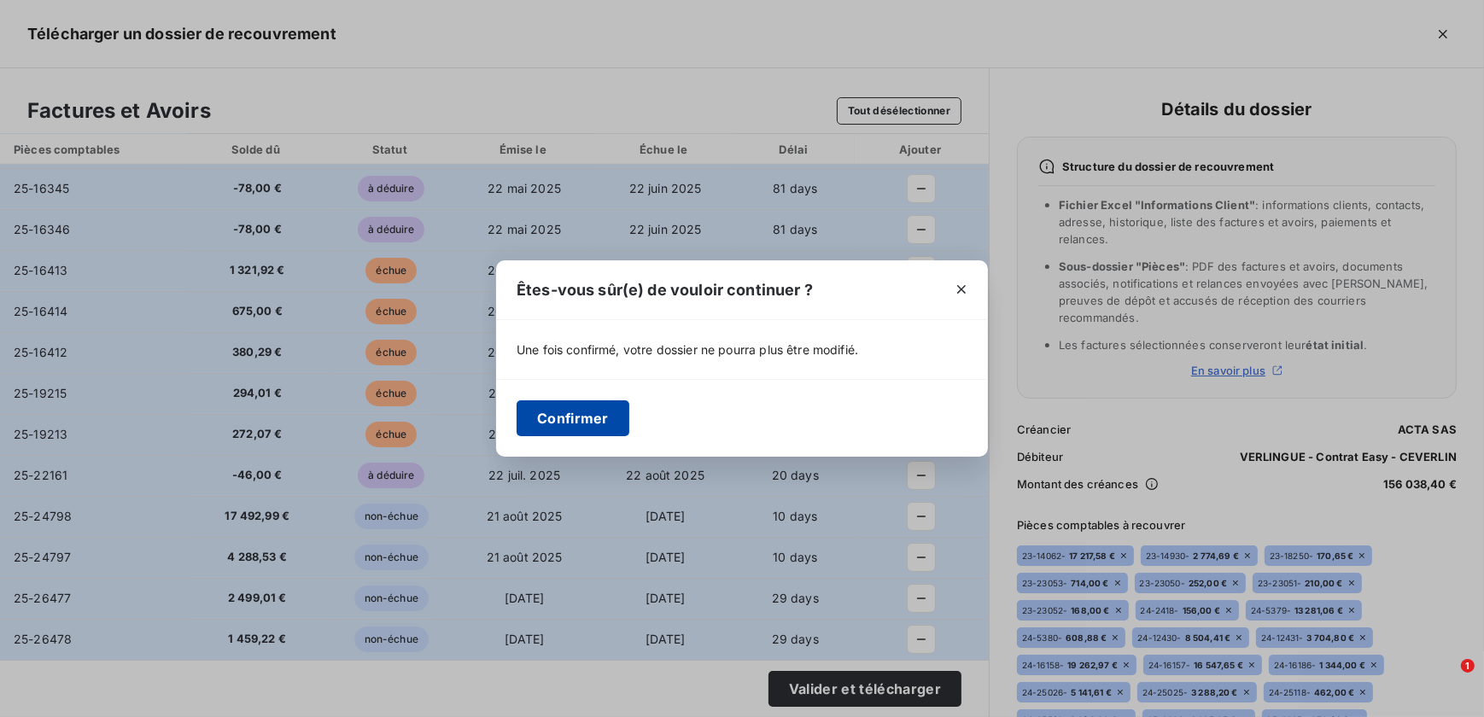
click at [581, 412] on button "Confirmer" at bounding box center [573, 418] width 113 height 36
